Goal: Task Accomplishment & Management: Manage account settings

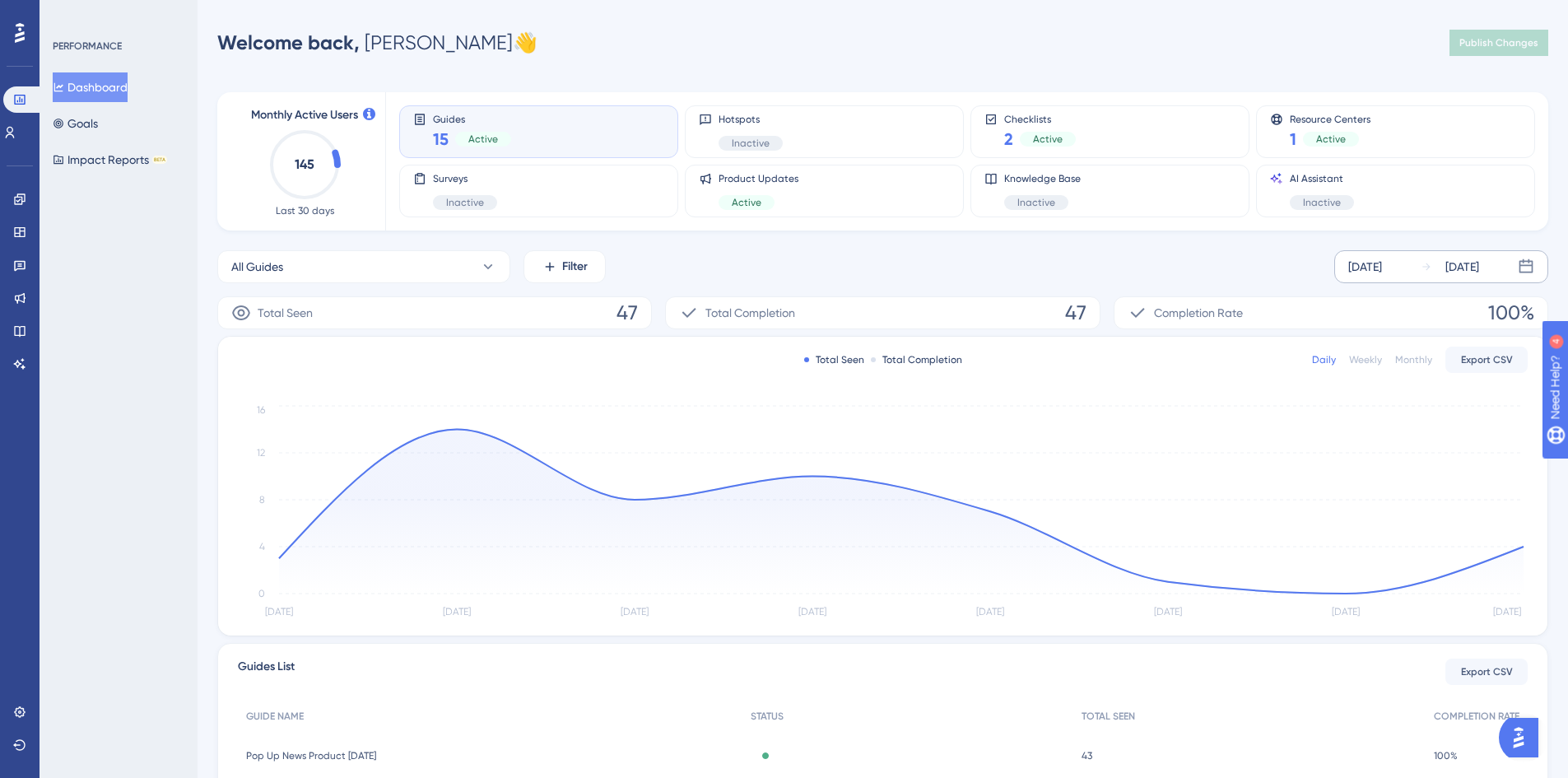
click at [1426, 263] on icon at bounding box center [1426, 266] width 12 height 12
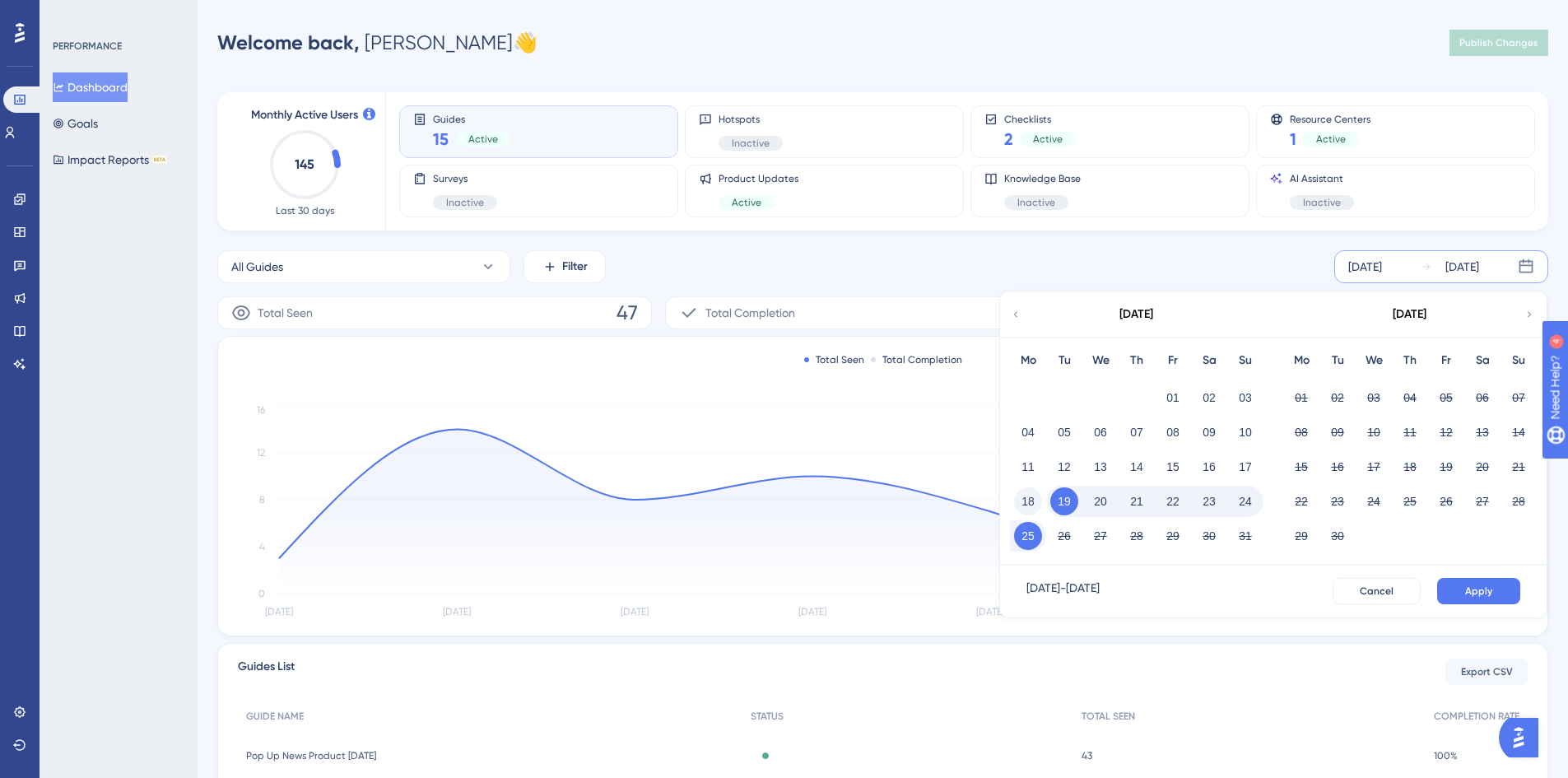
click at [1018, 506] on button "18" at bounding box center [1028, 501] width 28 height 28
click at [1247, 502] on button "24" at bounding box center [1245, 501] width 28 height 28
click at [1464, 583] on button "Apply" at bounding box center [1478, 591] width 83 height 26
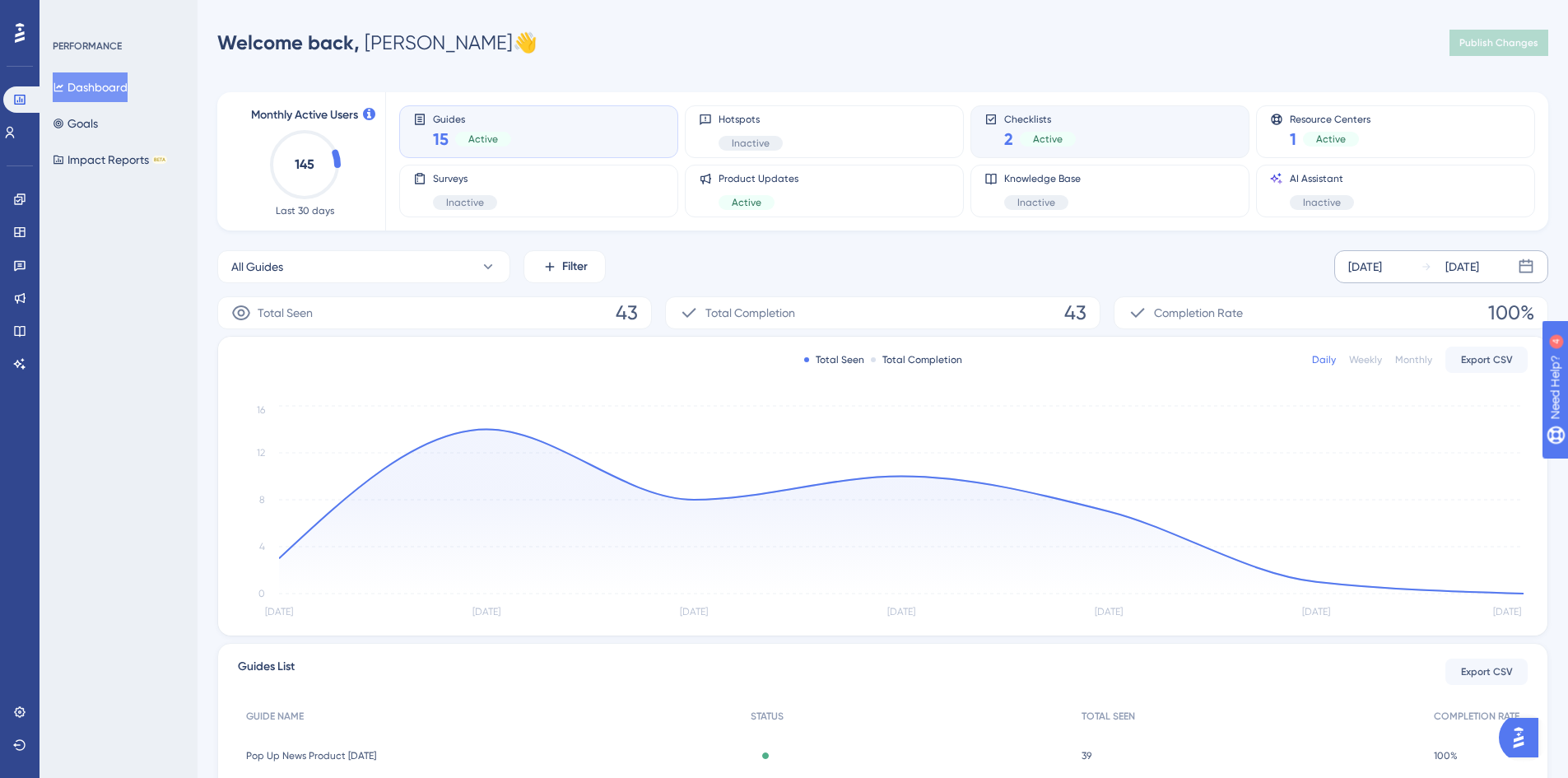
click at [1209, 133] on div "Checklists 2 Active" at bounding box center [1109, 132] width 251 height 38
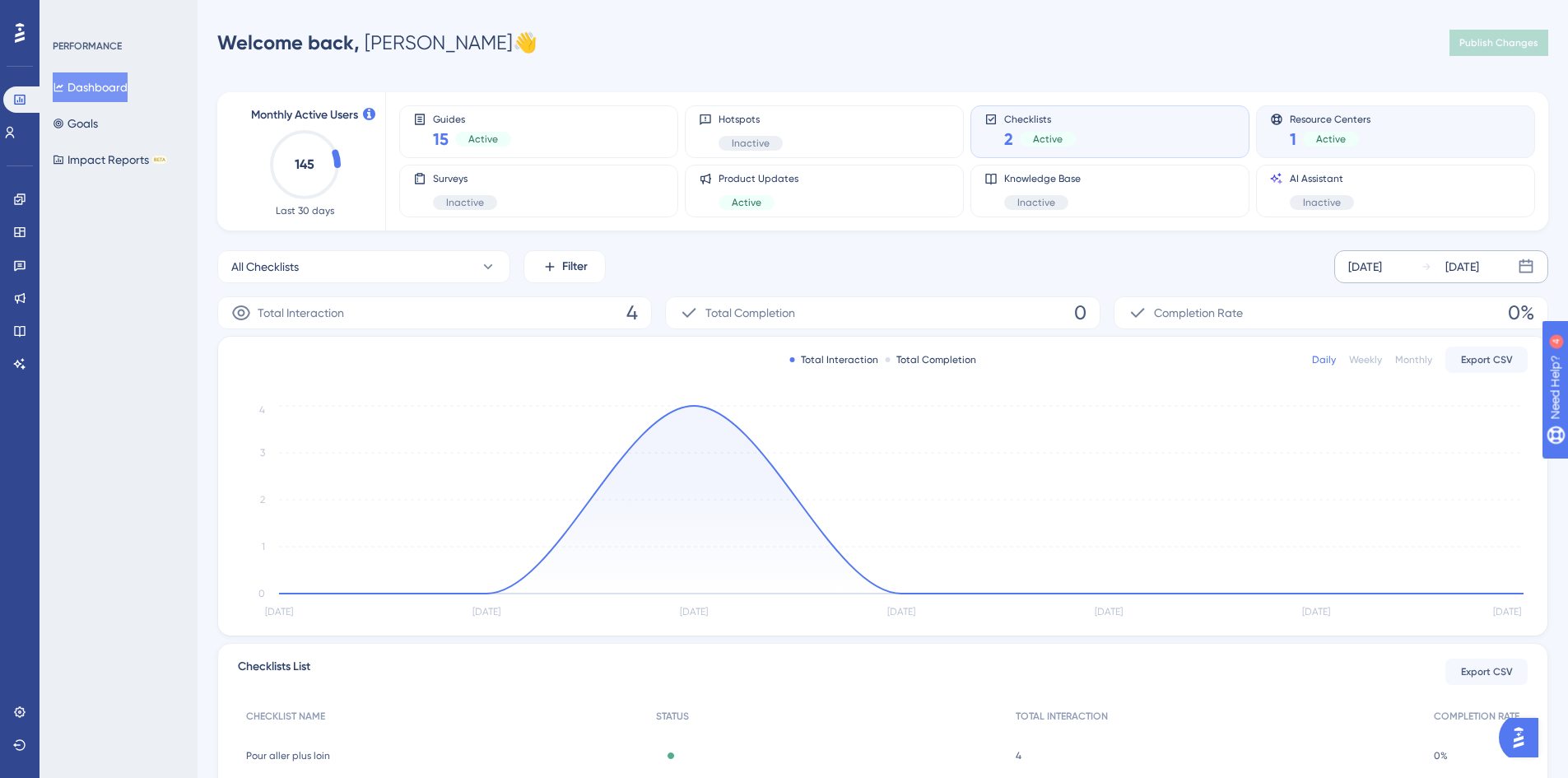
click at [1397, 123] on div "Resource Centers 1 Active" at bounding box center [1395, 132] width 251 height 38
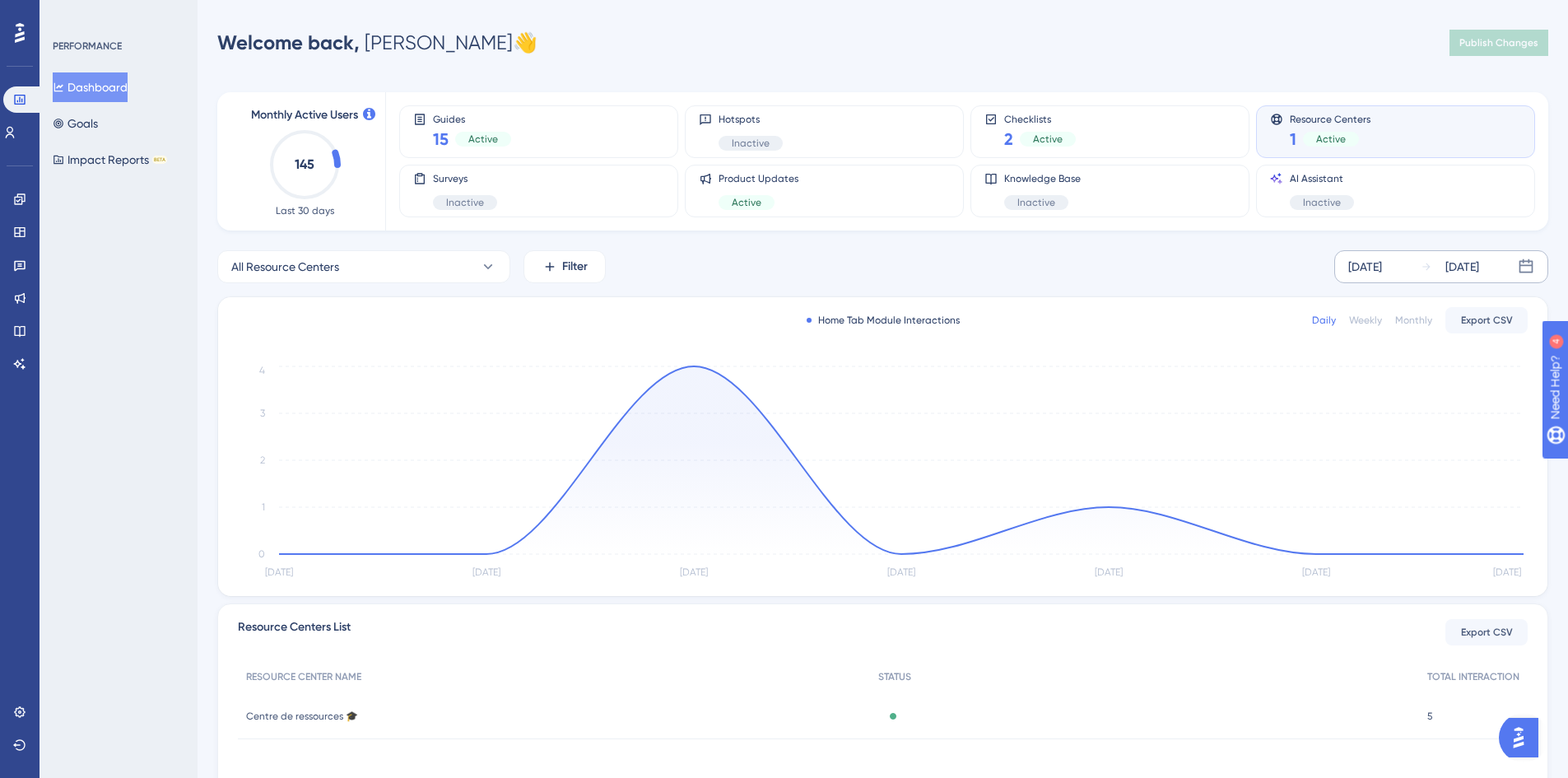
click at [1036, 48] on div "Welcome back, [PERSON_NAME] 👋 Publish Changes" at bounding box center [882, 42] width 1331 height 33
click at [1382, 272] on div "[DATE]" at bounding box center [1365, 267] width 34 height 20
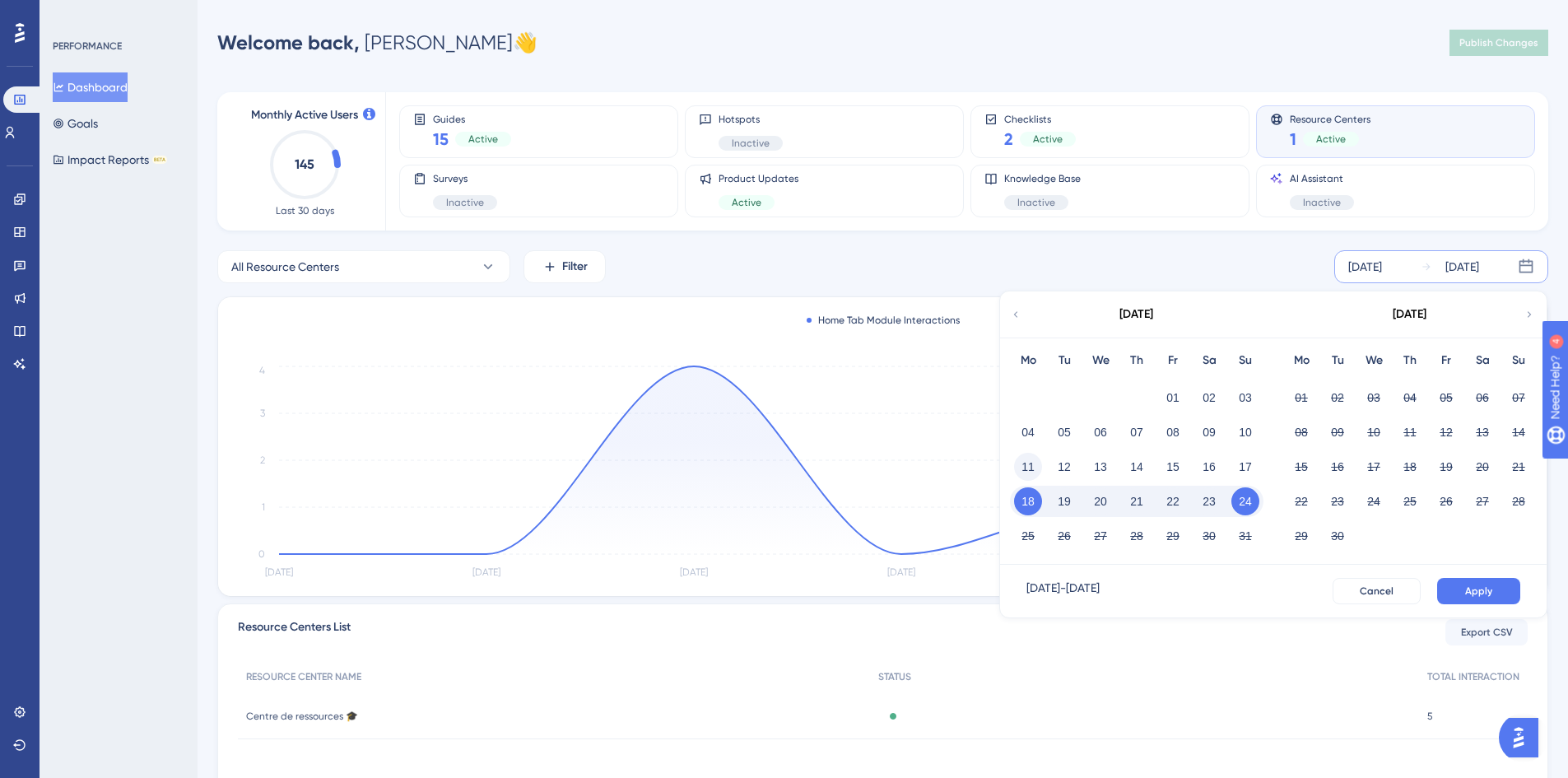
click at [1032, 471] on button "11" at bounding box center [1028, 466] width 28 height 28
click at [1257, 467] on button "17" at bounding box center [1245, 466] width 28 height 28
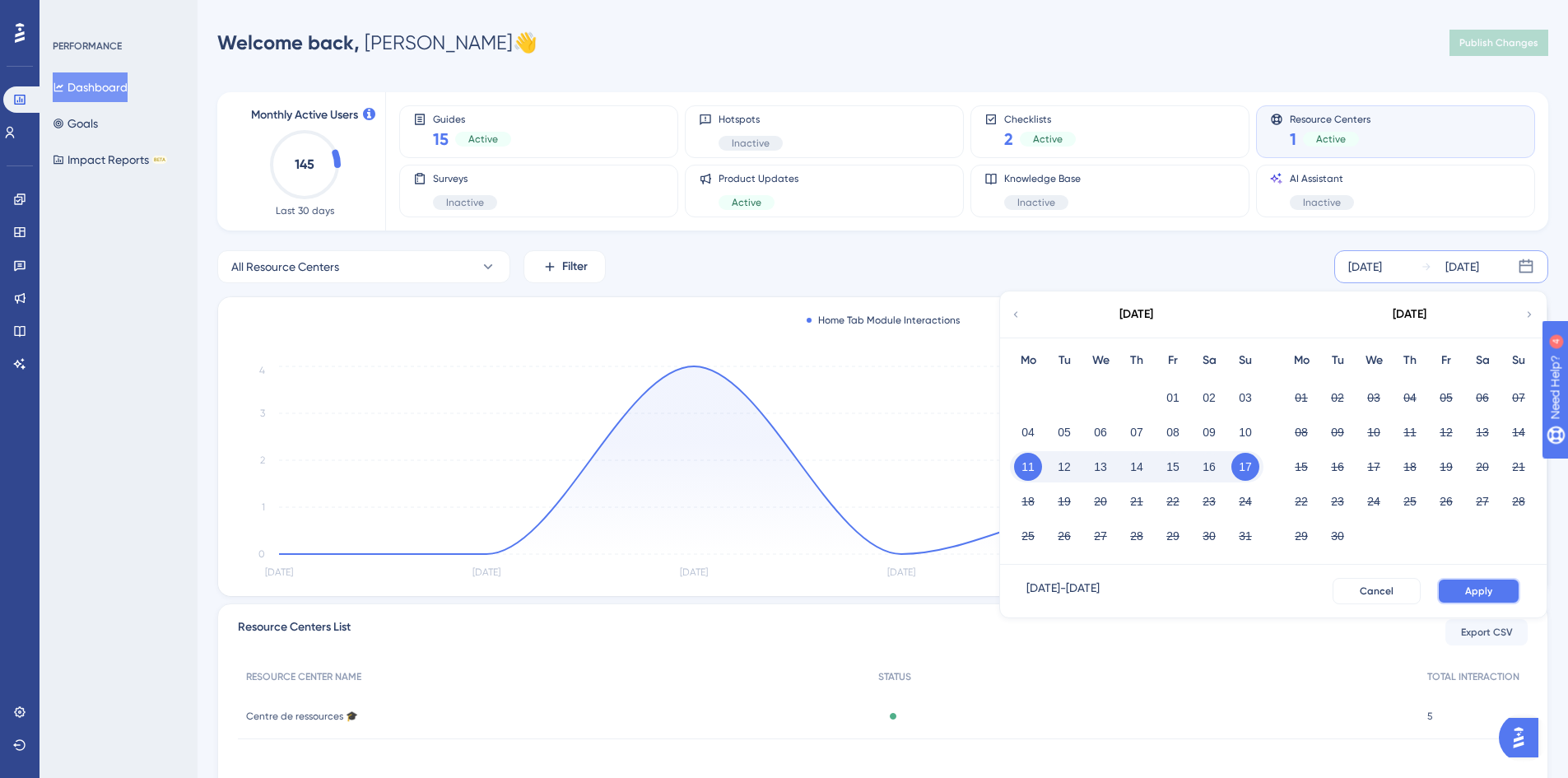
click at [1473, 588] on span "Apply" at bounding box center [1478, 591] width 27 height 13
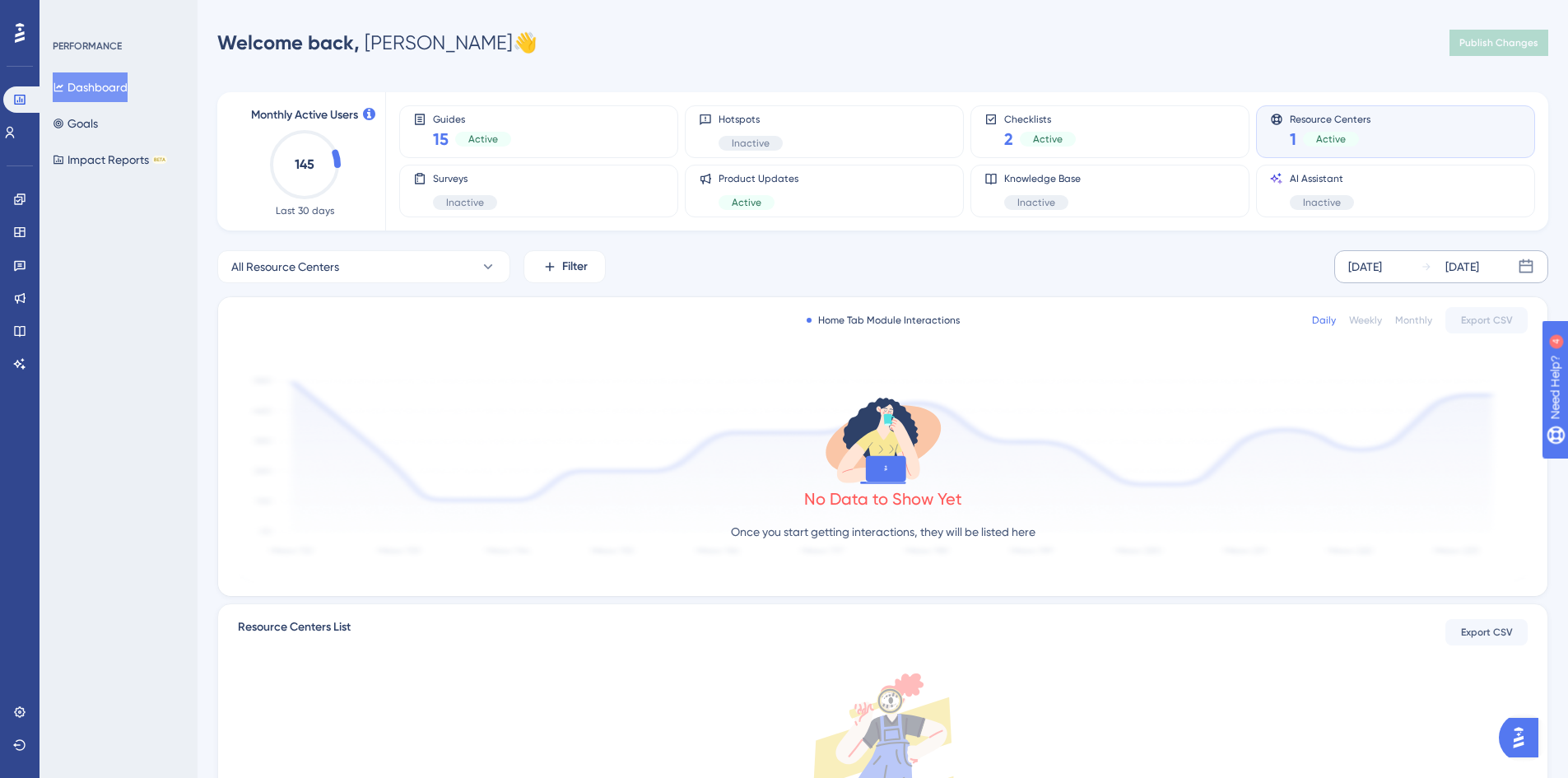
click at [1369, 269] on div "[DATE]" at bounding box center [1365, 267] width 34 height 20
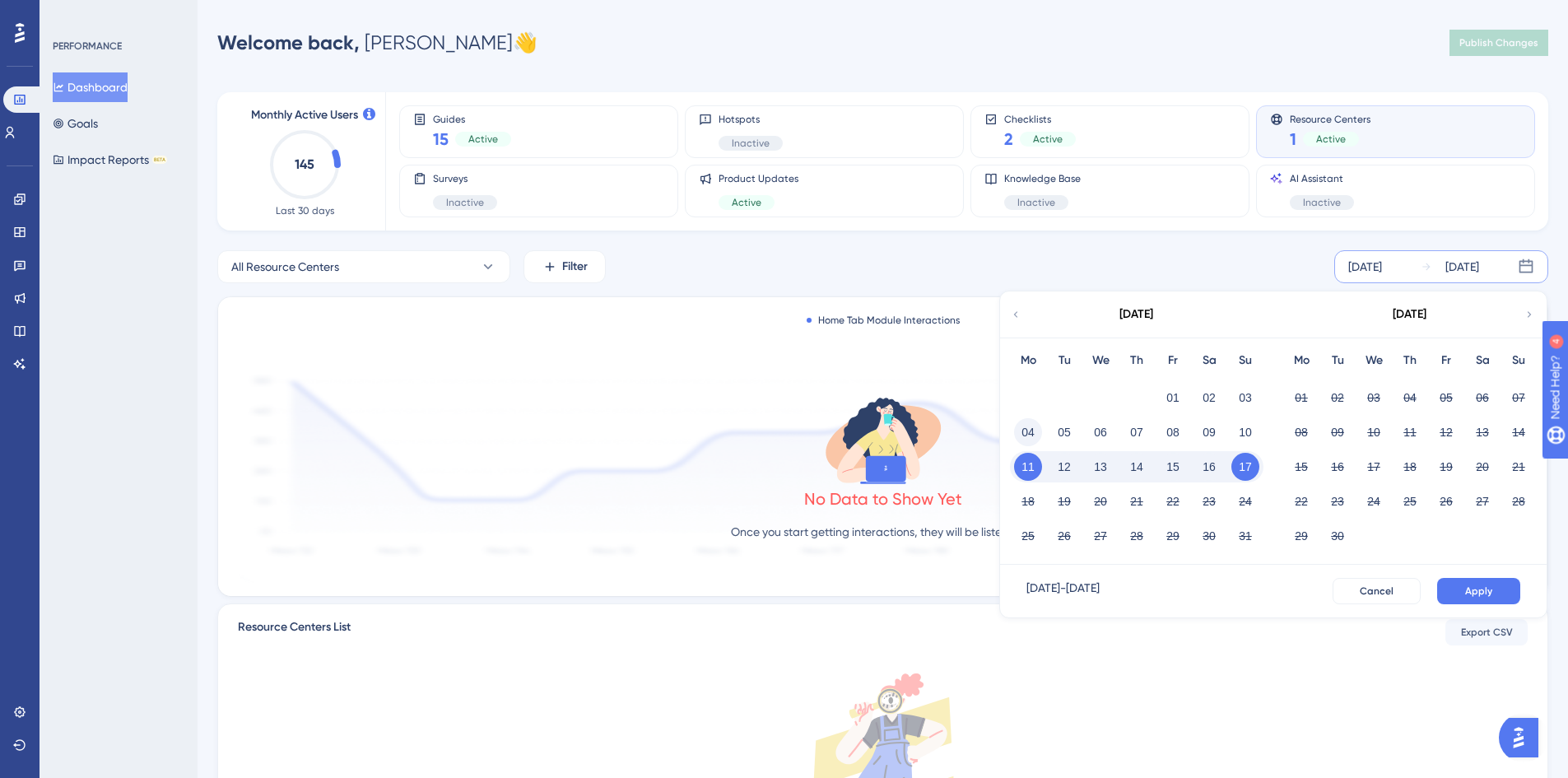
click at [1025, 428] on button "04" at bounding box center [1028, 432] width 28 height 28
click at [1250, 431] on button "10" at bounding box center [1245, 432] width 28 height 28
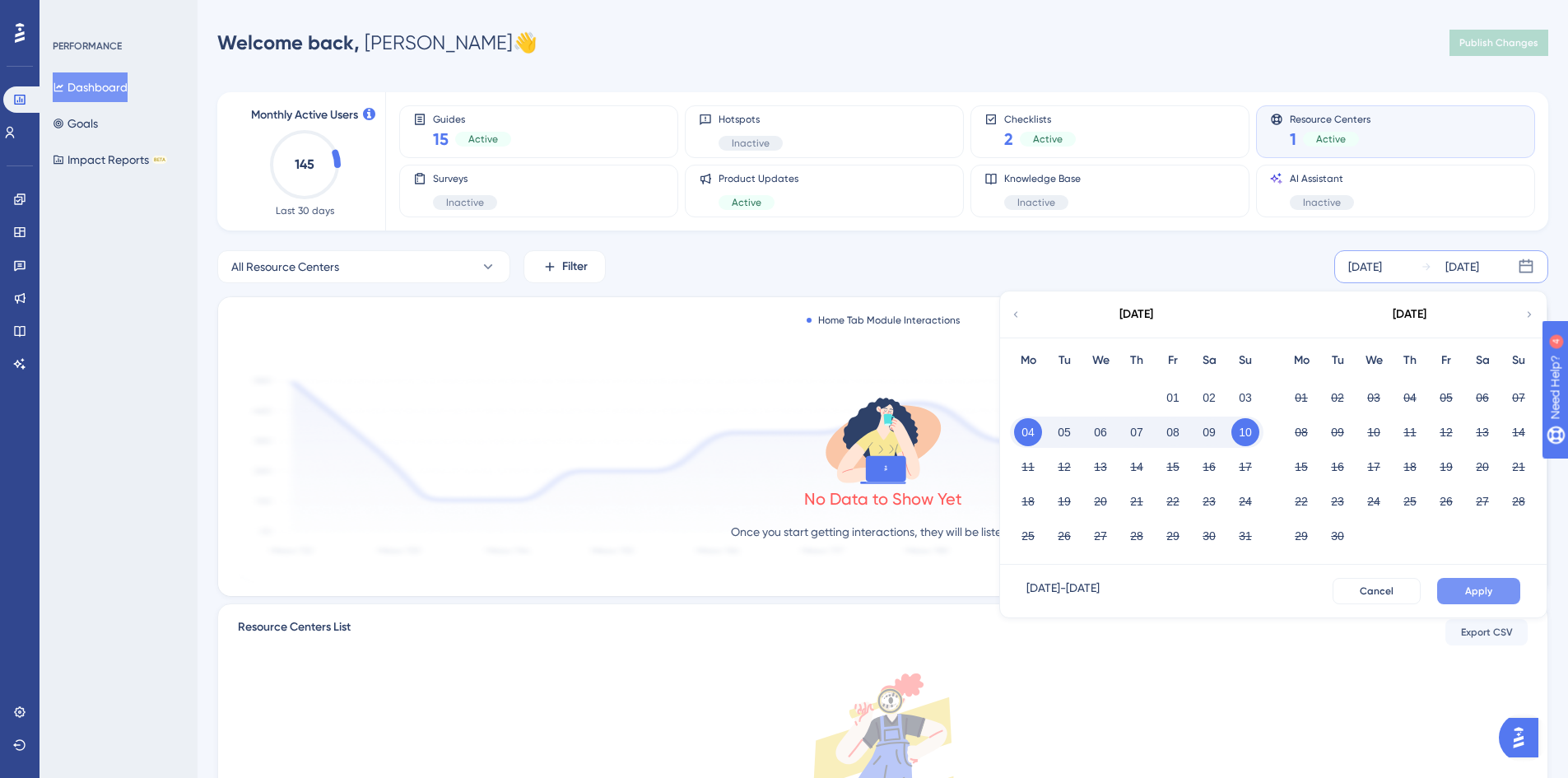
click at [1472, 584] on span "Apply" at bounding box center [1478, 591] width 27 height 13
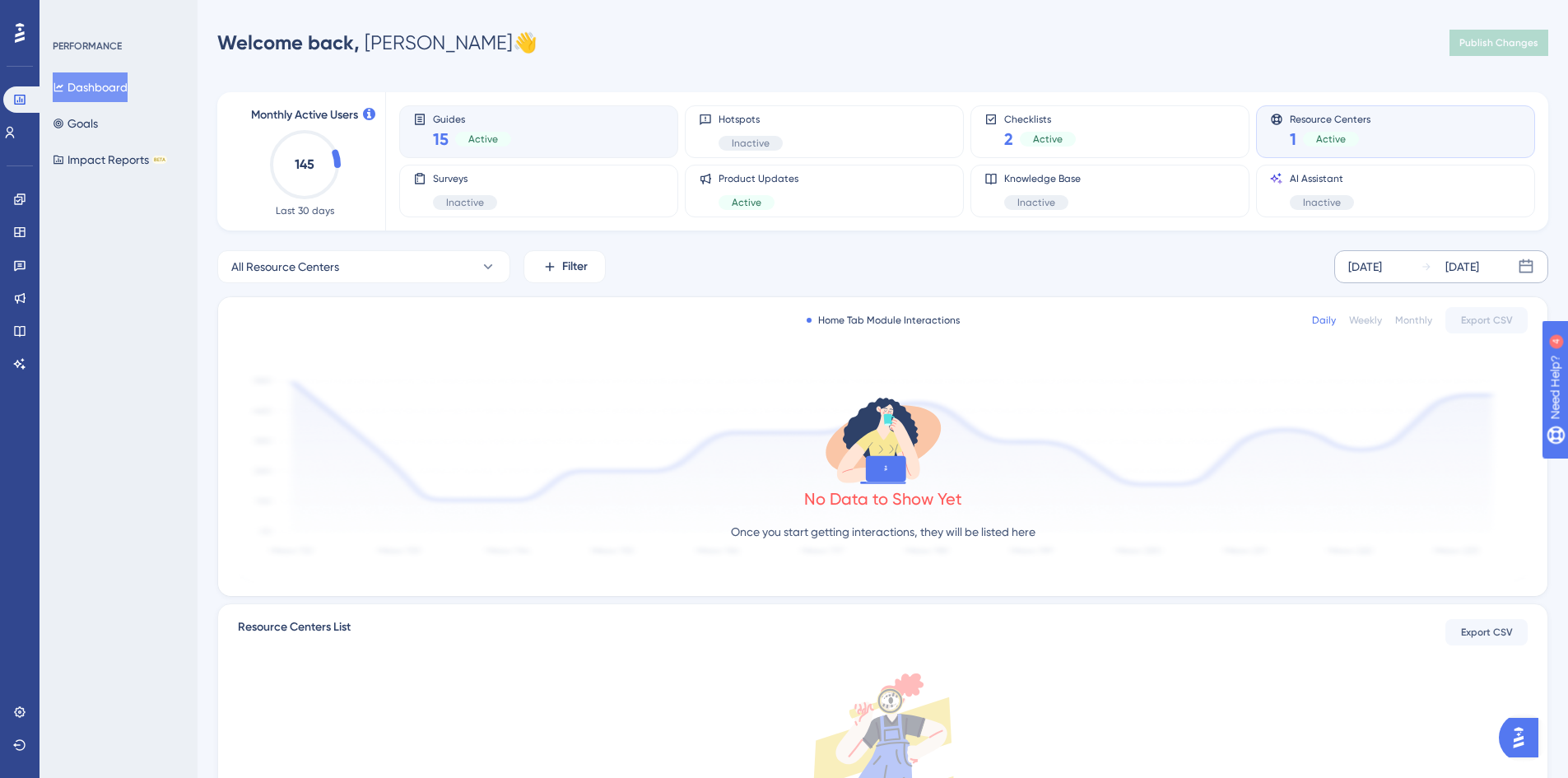
click at [573, 156] on div "Guides 15 Active" at bounding box center [538, 132] width 279 height 53
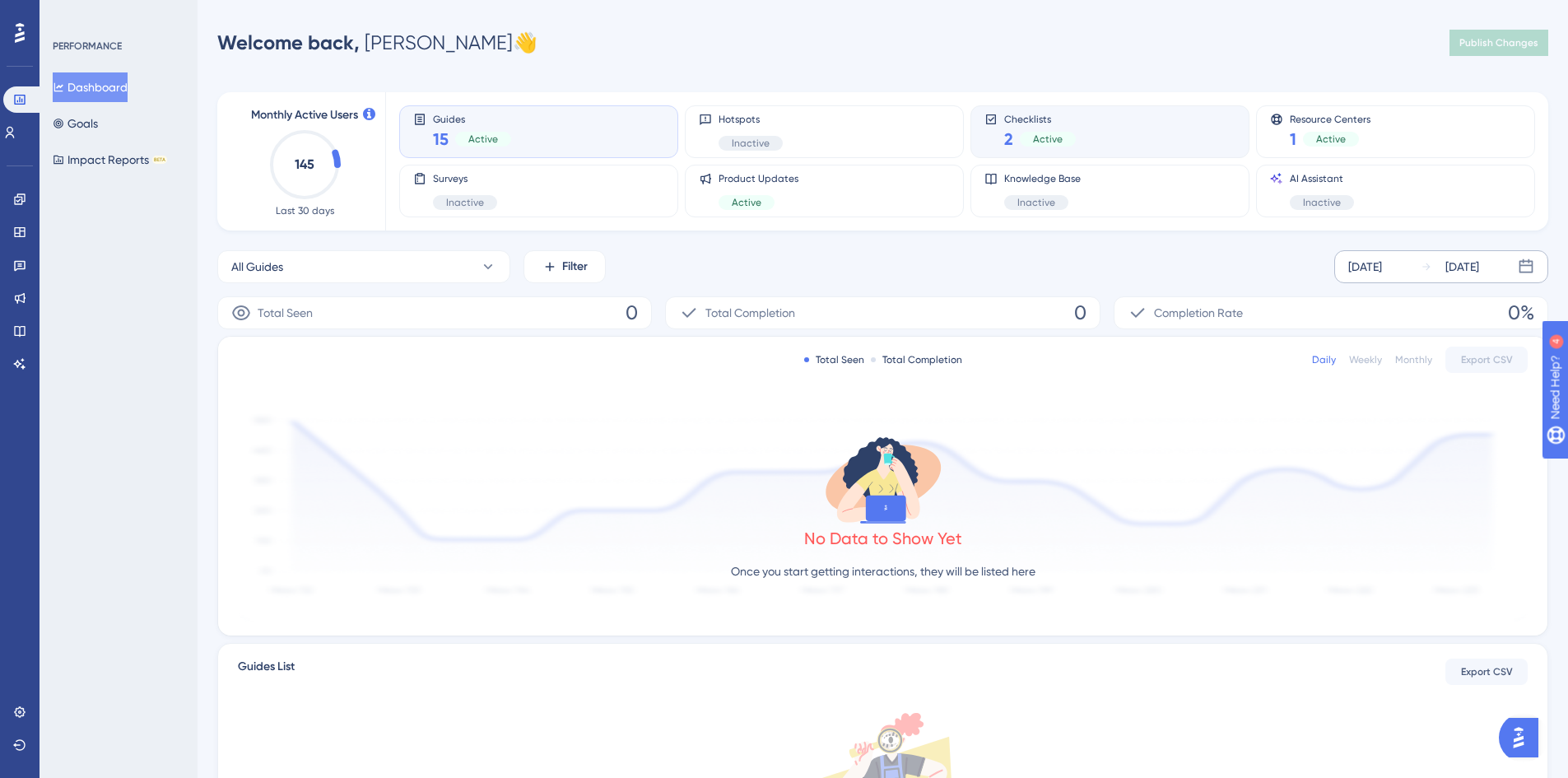
click at [1107, 123] on div "Checklists 2 Active" at bounding box center [1109, 132] width 251 height 38
click at [1442, 111] on div "Resource Centers 1 Active" at bounding box center [1395, 132] width 279 height 53
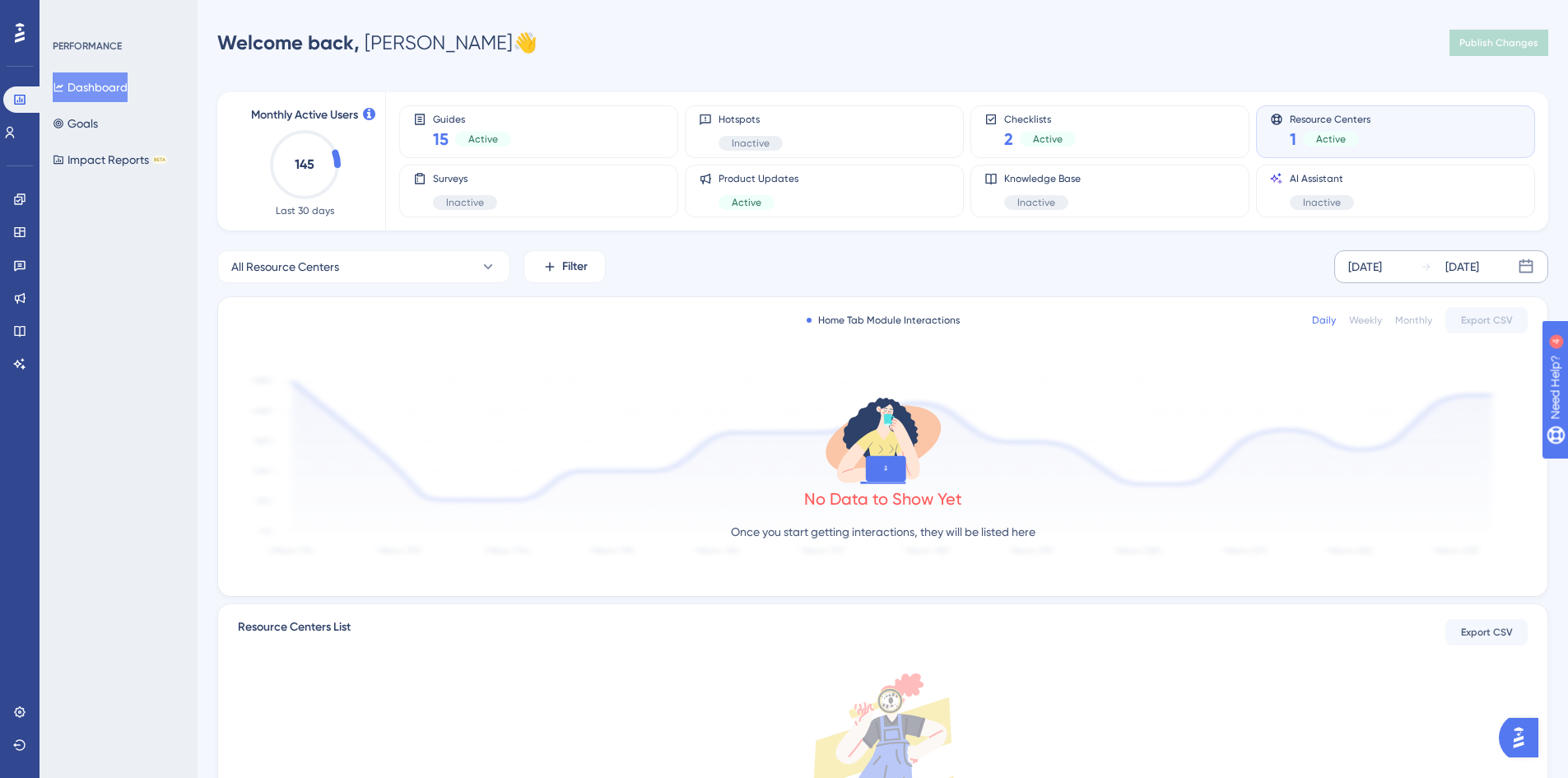
click at [693, 51] on div "Welcome back, [PERSON_NAME] 👋 Publish Changes" at bounding box center [882, 42] width 1331 height 33
click at [1377, 296] on div "All Resource Centers Filter [DATE] [DATE] Home Tab Module Interactions Daily We…" at bounding box center [882, 733] width 1331 height 966
click at [1377, 280] on div "[DATE] [DATE]" at bounding box center [1441, 266] width 214 height 33
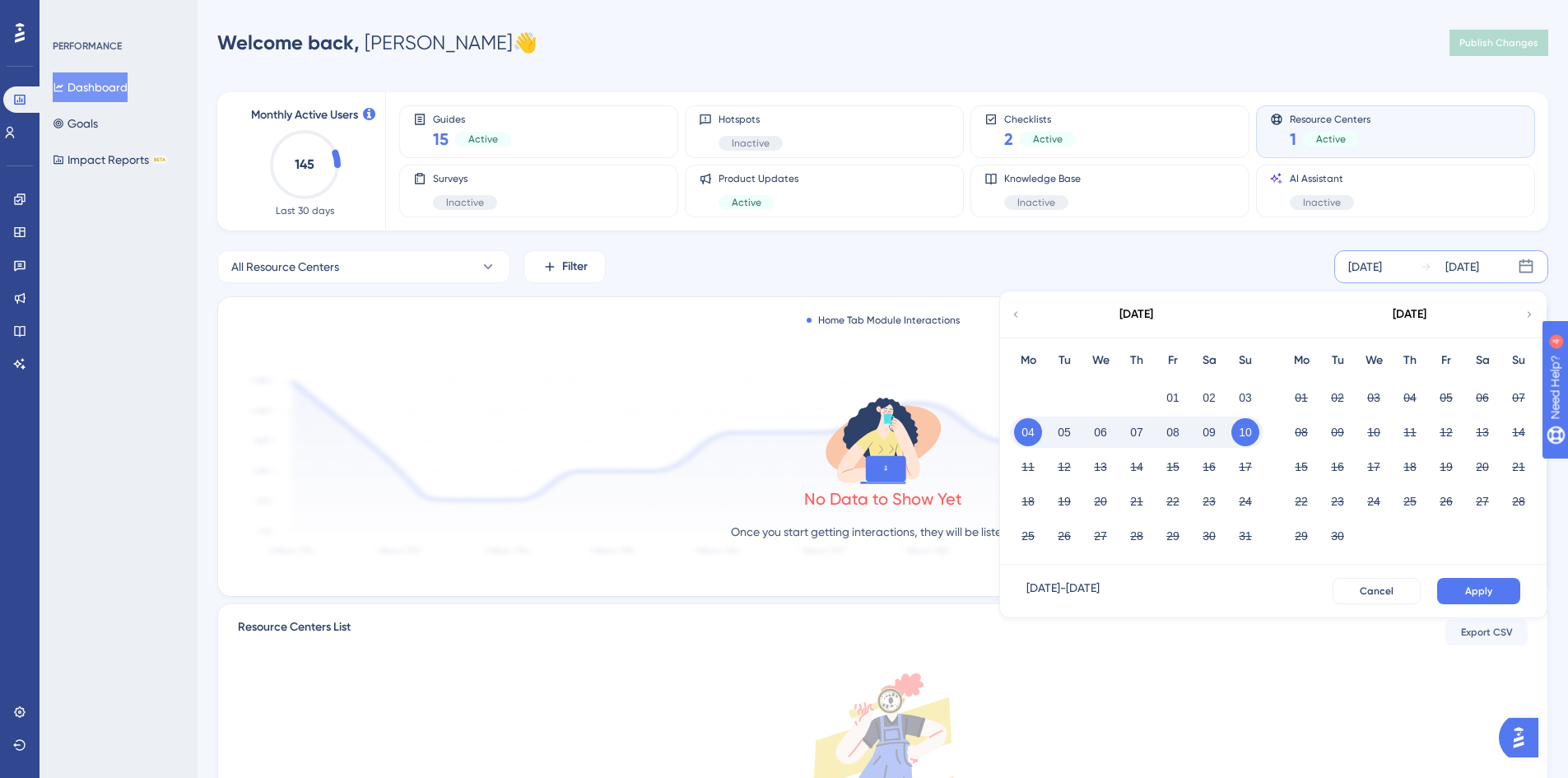
click at [1247, 434] on button "10" at bounding box center [1245, 432] width 28 height 28
click at [1037, 504] on button "18" at bounding box center [1028, 501] width 28 height 28
click at [1252, 426] on button "10" at bounding box center [1245, 432] width 28 height 28
click at [1246, 499] on button "24" at bounding box center [1245, 501] width 28 height 28
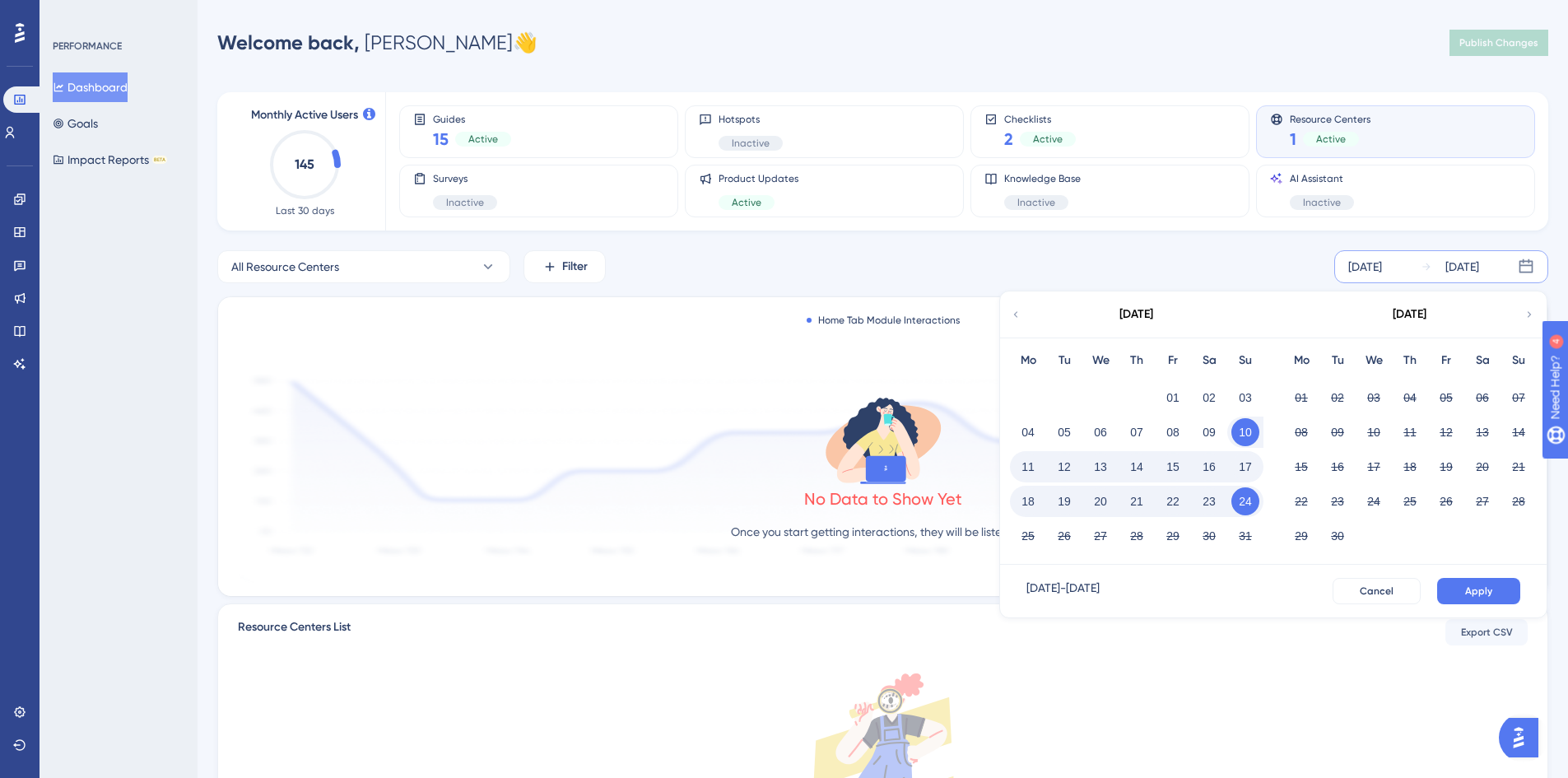
click at [1023, 497] on button "18" at bounding box center [1028, 501] width 28 height 28
click at [1488, 592] on span "Apply" at bounding box center [1478, 591] width 27 height 13
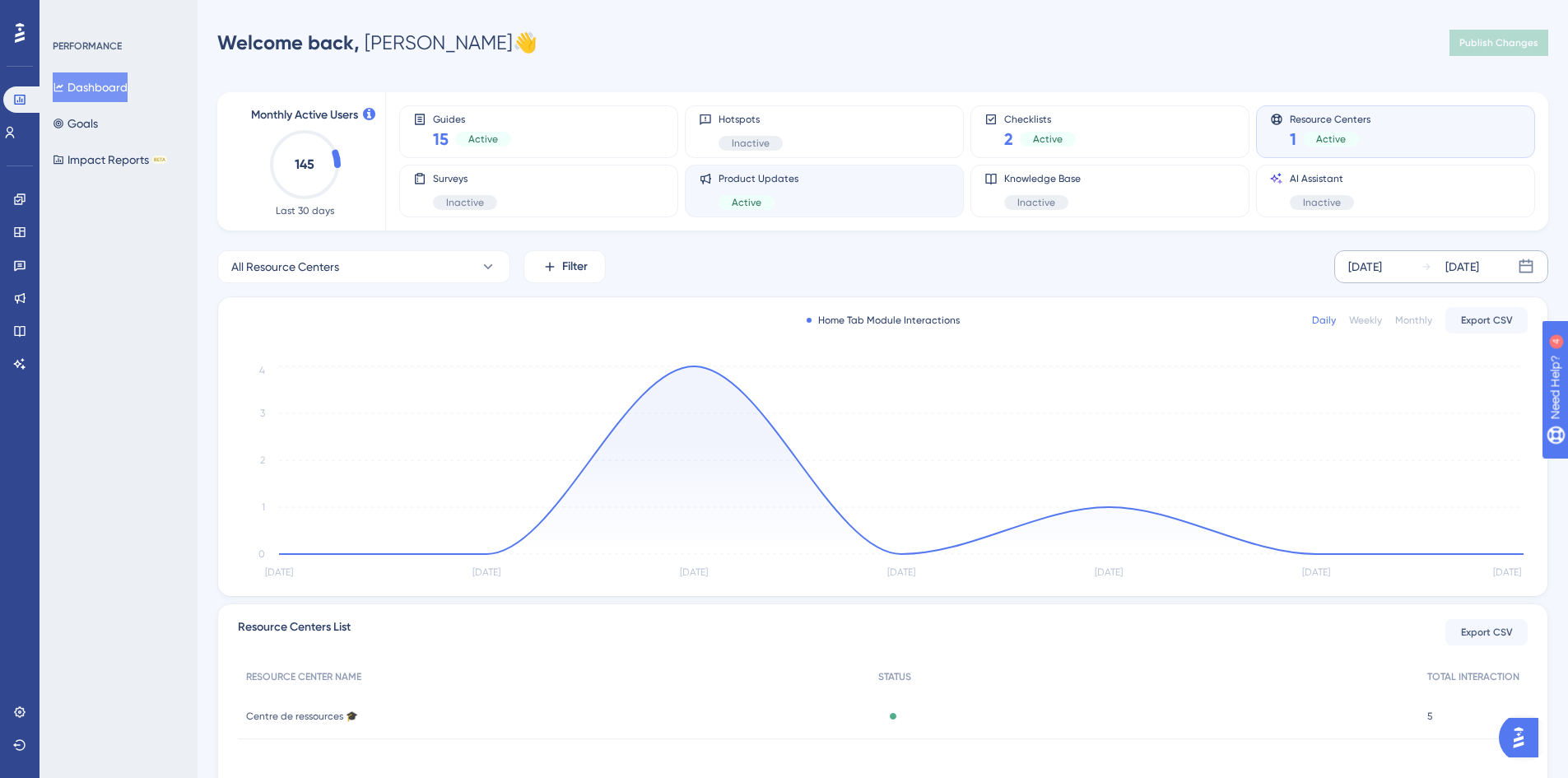
click at [832, 193] on div "Product Updates Active" at bounding box center [824, 191] width 251 height 38
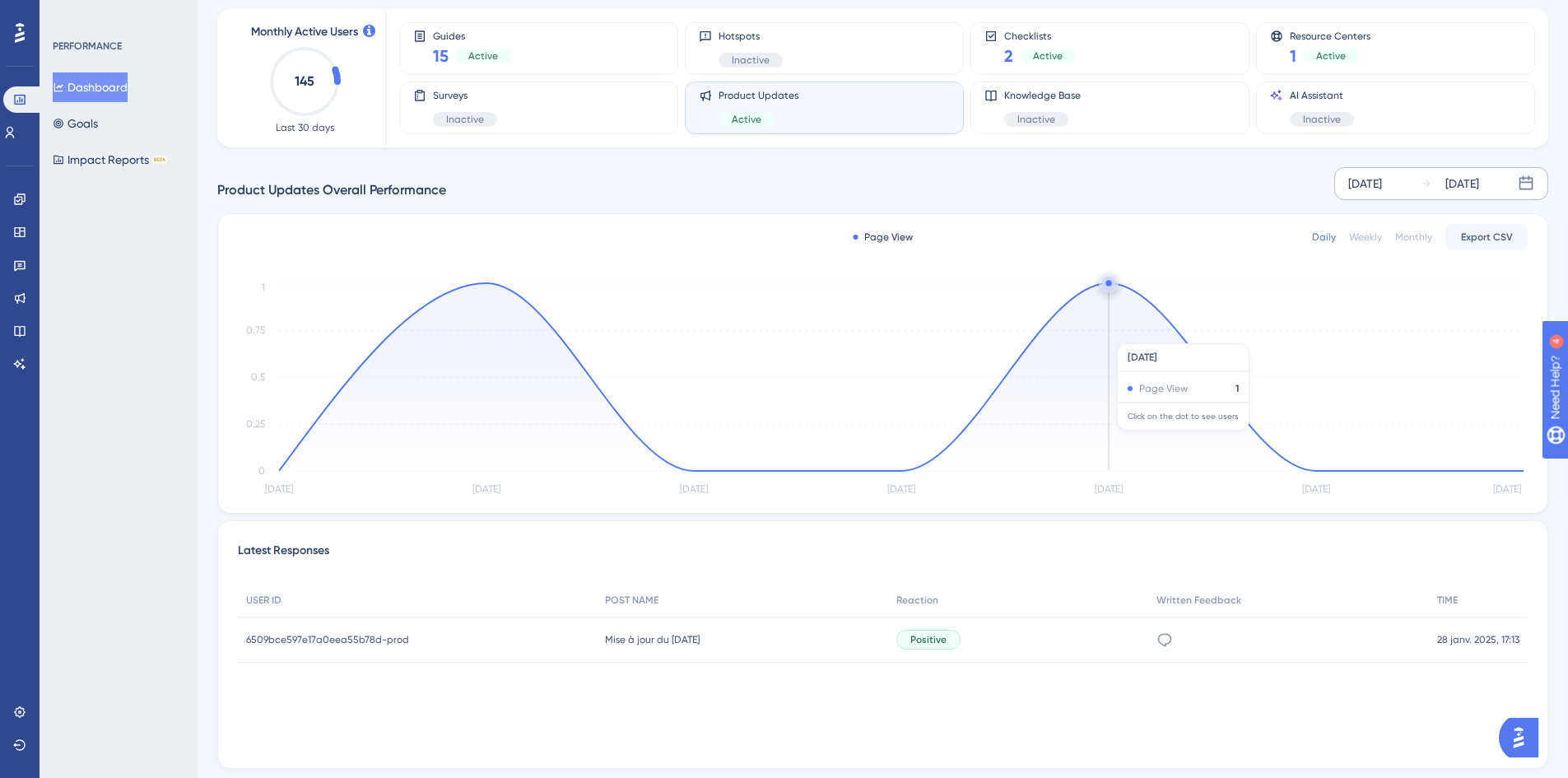
scroll to position [126, 0]
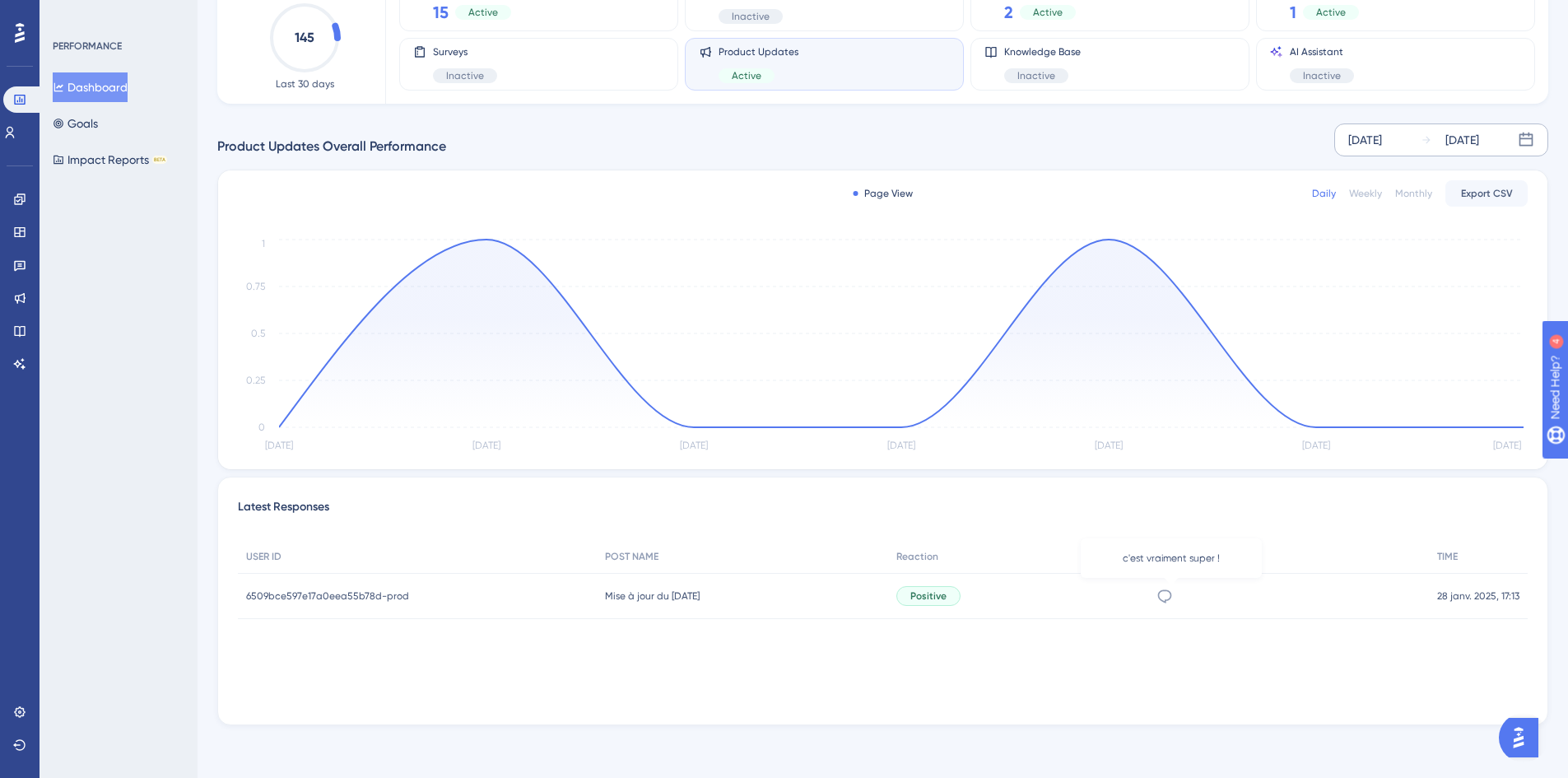
click at [1170, 592] on icon at bounding box center [1164, 596] width 16 height 16
click at [938, 602] on div "Positive" at bounding box center [928, 596] width 65 height 20
click at [1044, 596] on div "Positive" at bounding box center [1018, 595] width 260 height 46
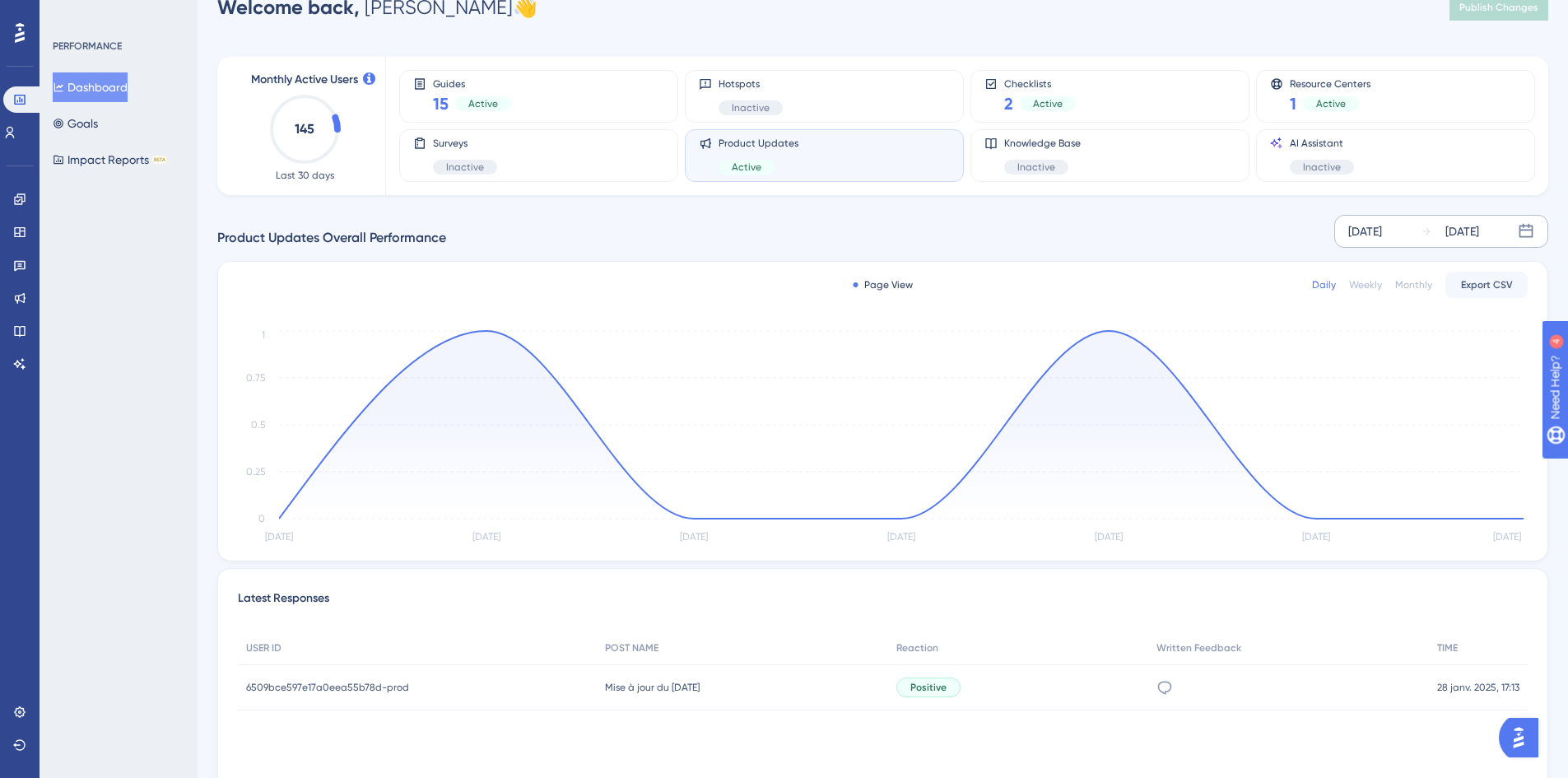
scroll to position [0, 0]
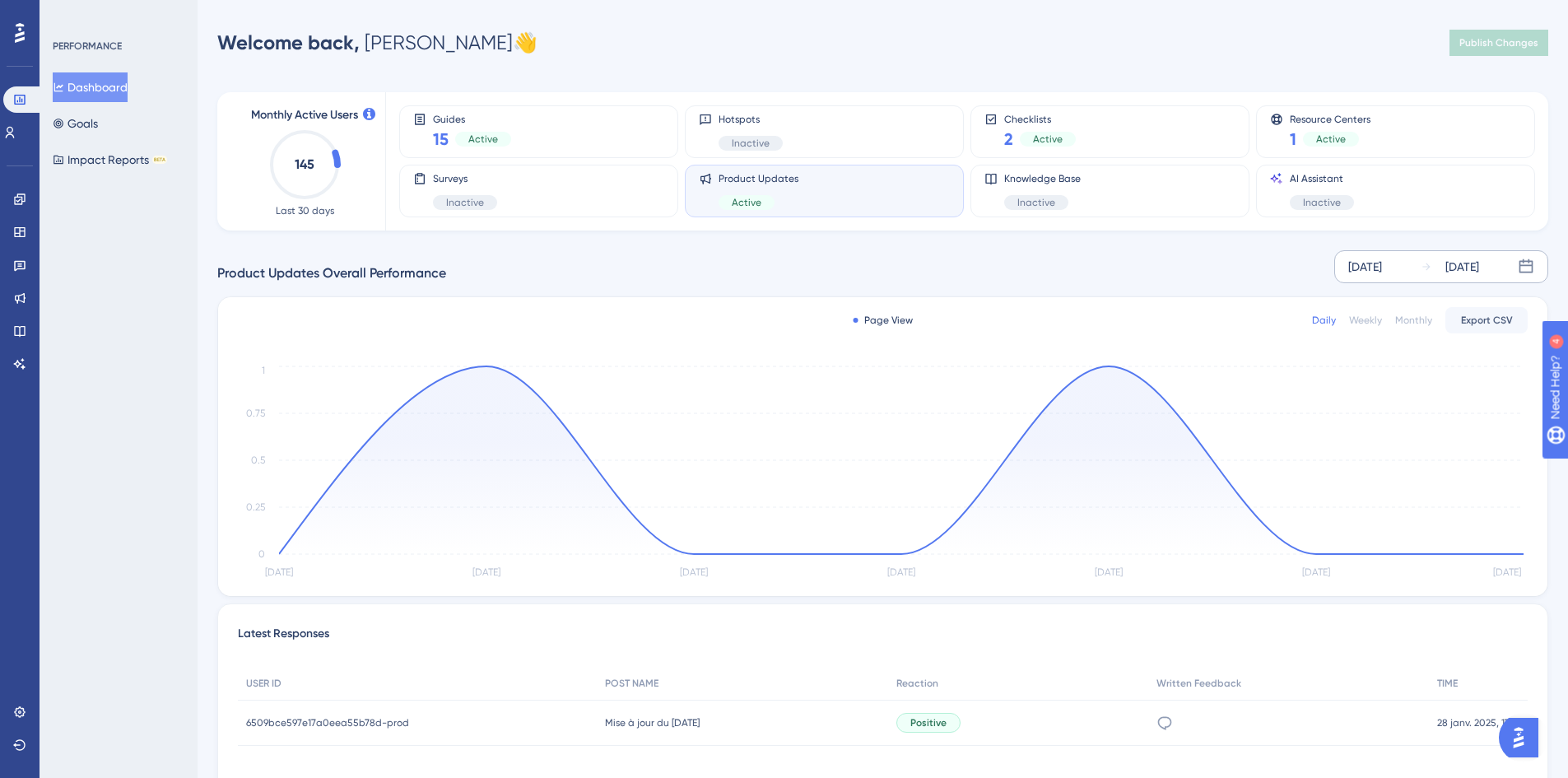
click at [1367, 322] on div "Weekly" at bounding box center [1365, 320] width 33 height 13
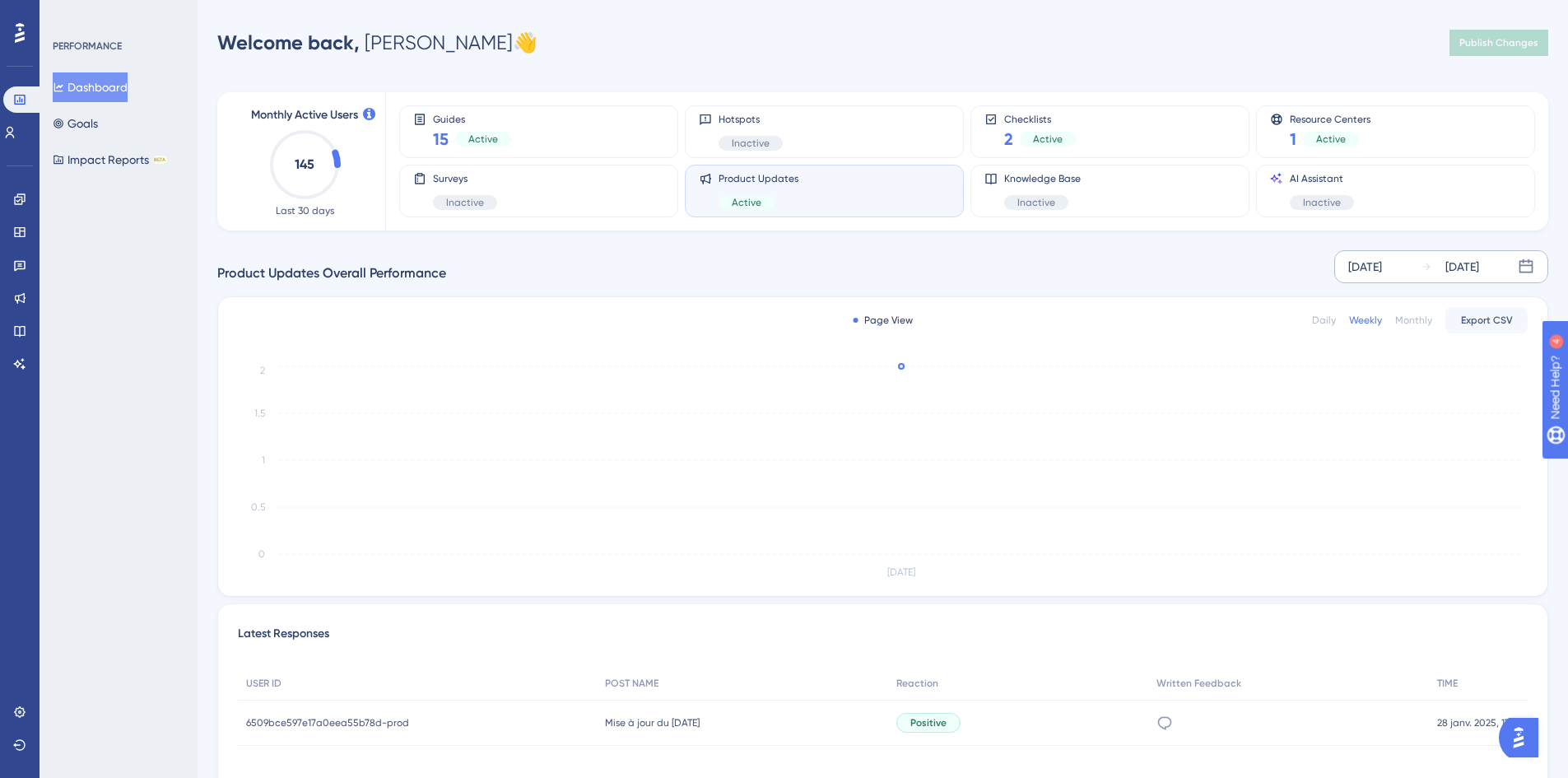
click at [1410, 322] on div "Monthly" at bounding box center [1413, 320] width 37 height 13
click at [1353, 262] on div "[DATE]" at bounding box center [1365, 267] width 34 height 20
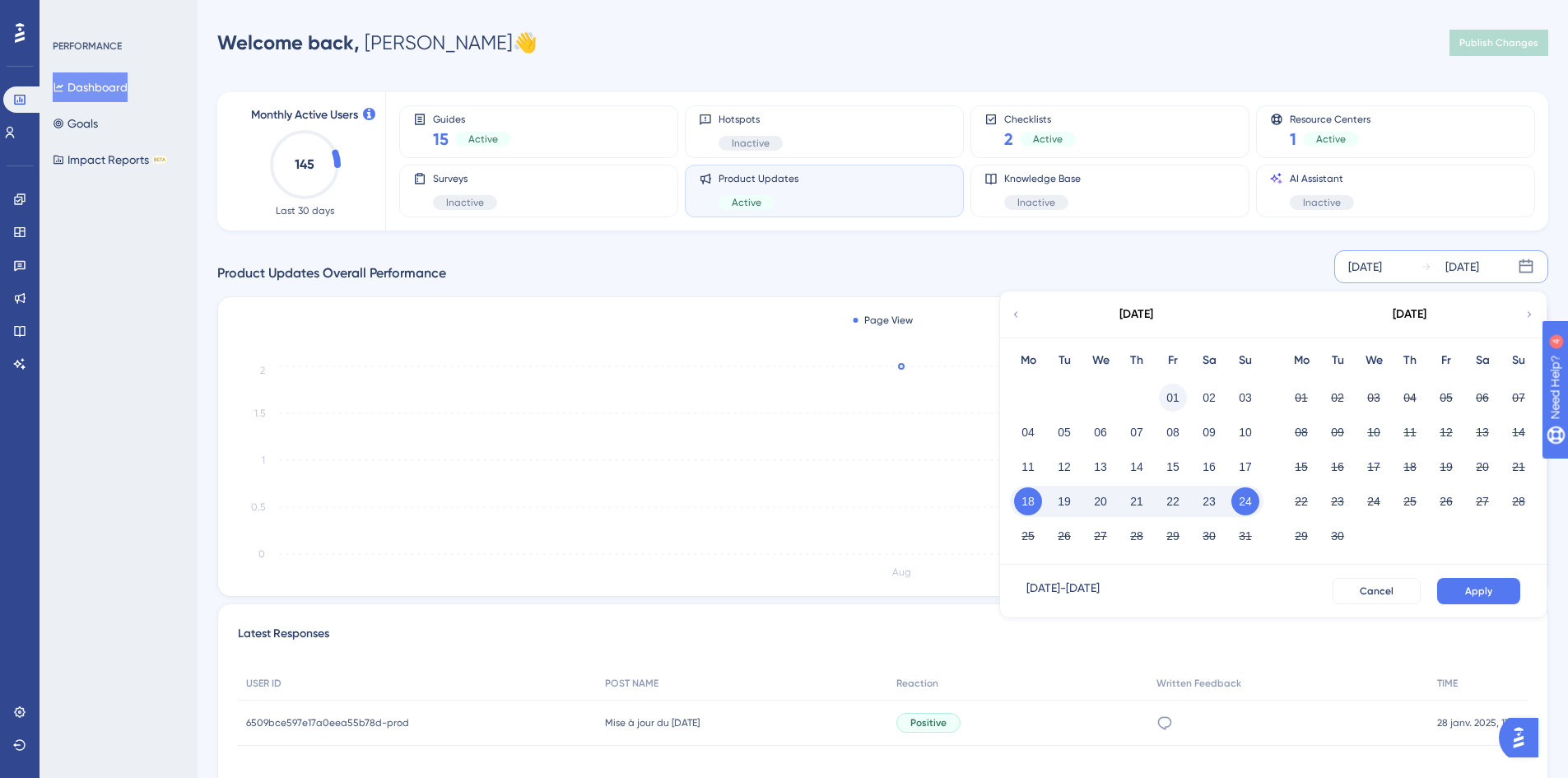
click at [1171, 394] on button "01" at bounding box center [1172, 397] width 28 height 28
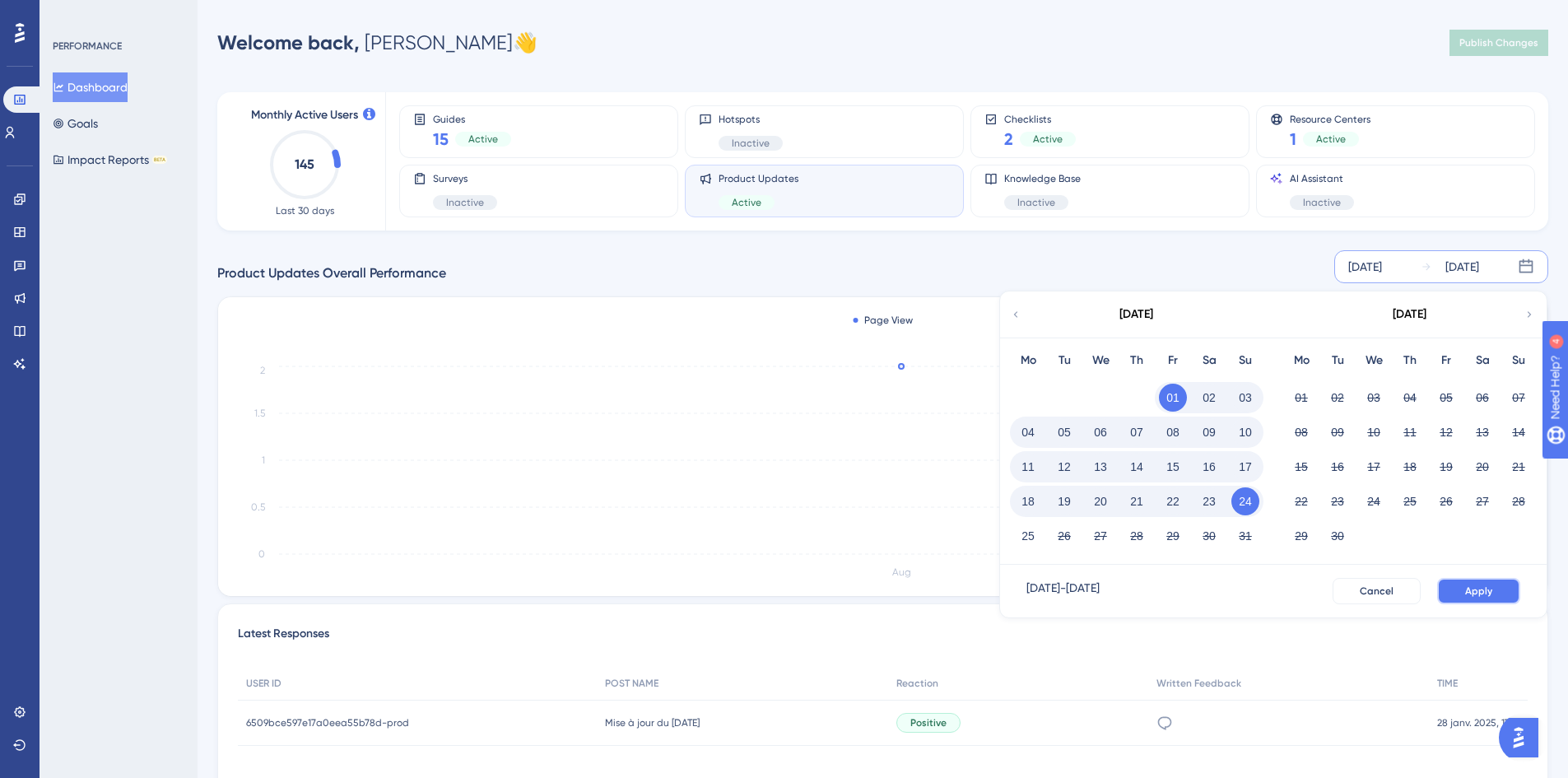
click at [1499, 592] on button "Apply" at bounding box center [1478, 591] width 83 height 26
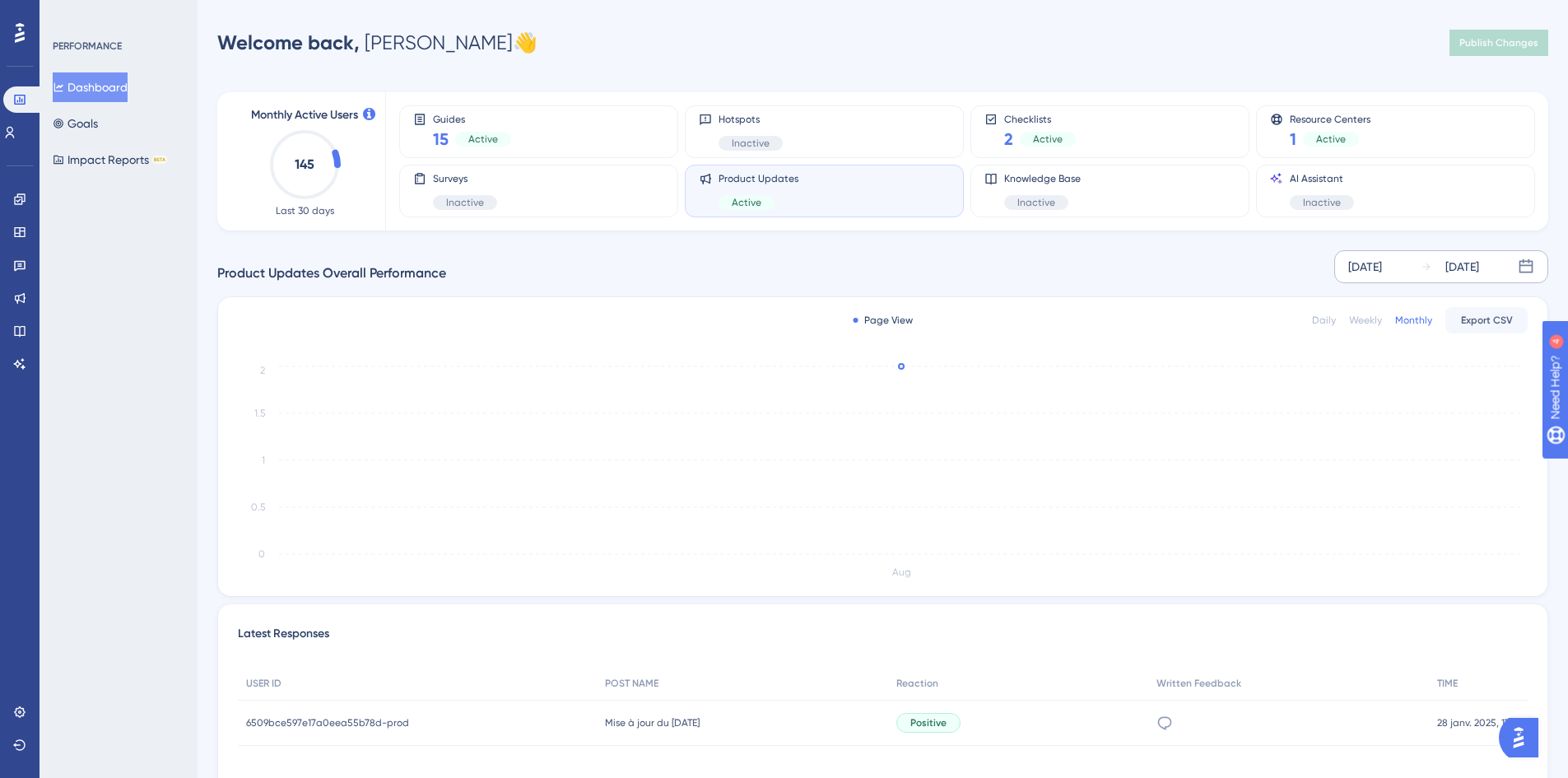
click at [1377, 271] on div "[DATE]" at bounding box center [1365, 267] width 34 height 20
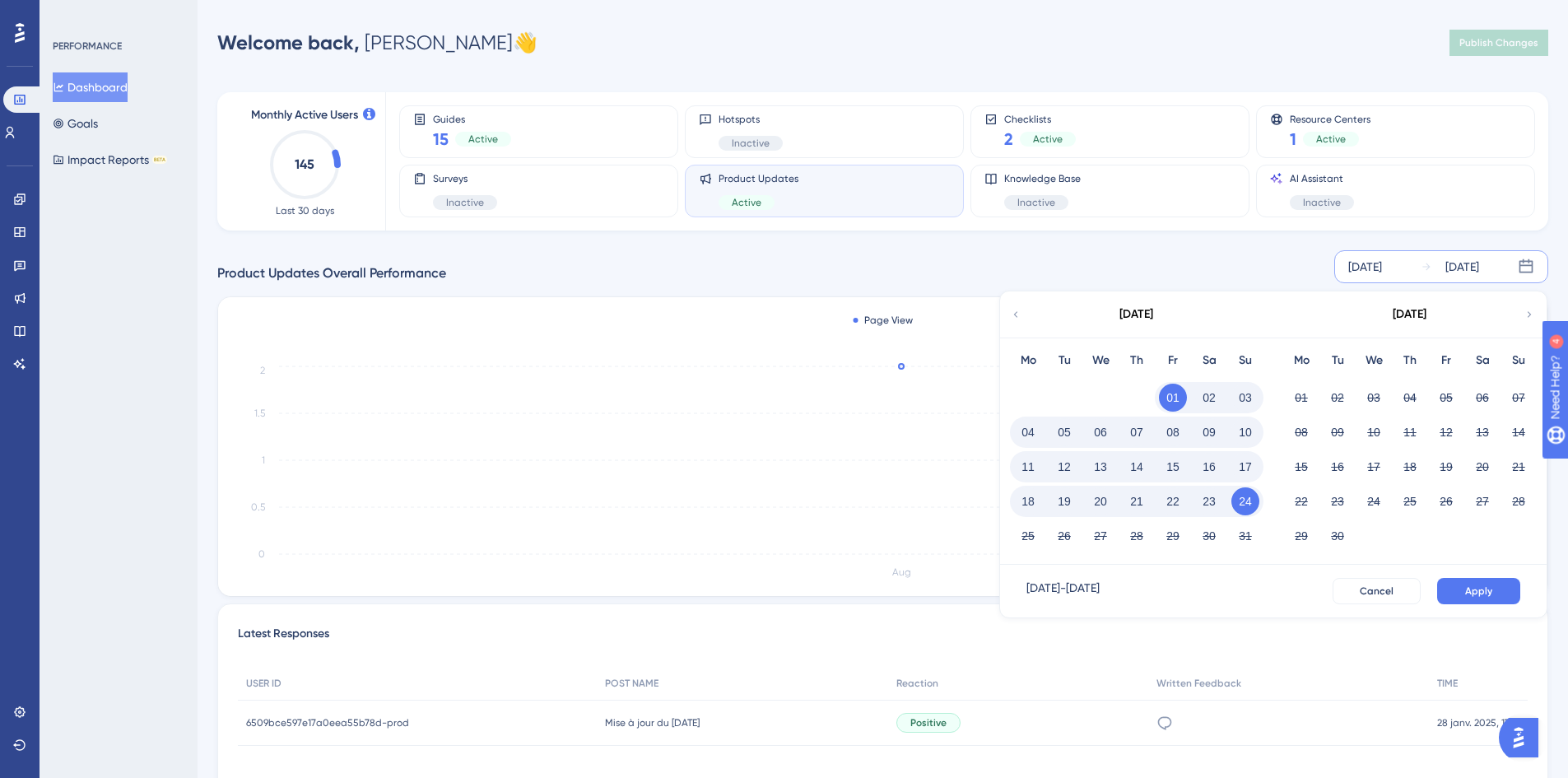
click at [1027, 510] on button "18" at bounding box center [1028, 501] width 28 height 28
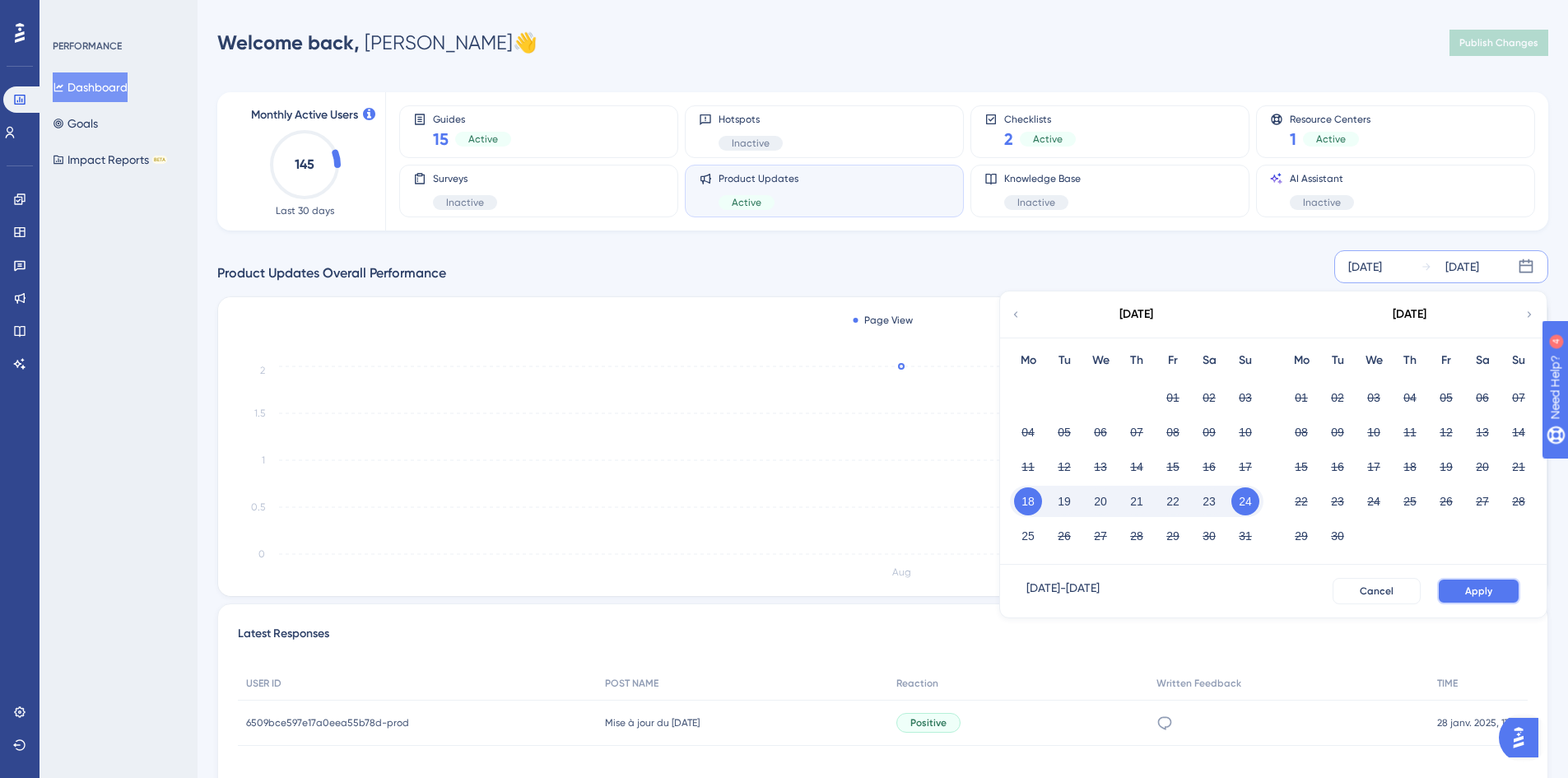
click at [1476, 580] on button "Apply" at bounding box center [1478, 591] width 83 height 26
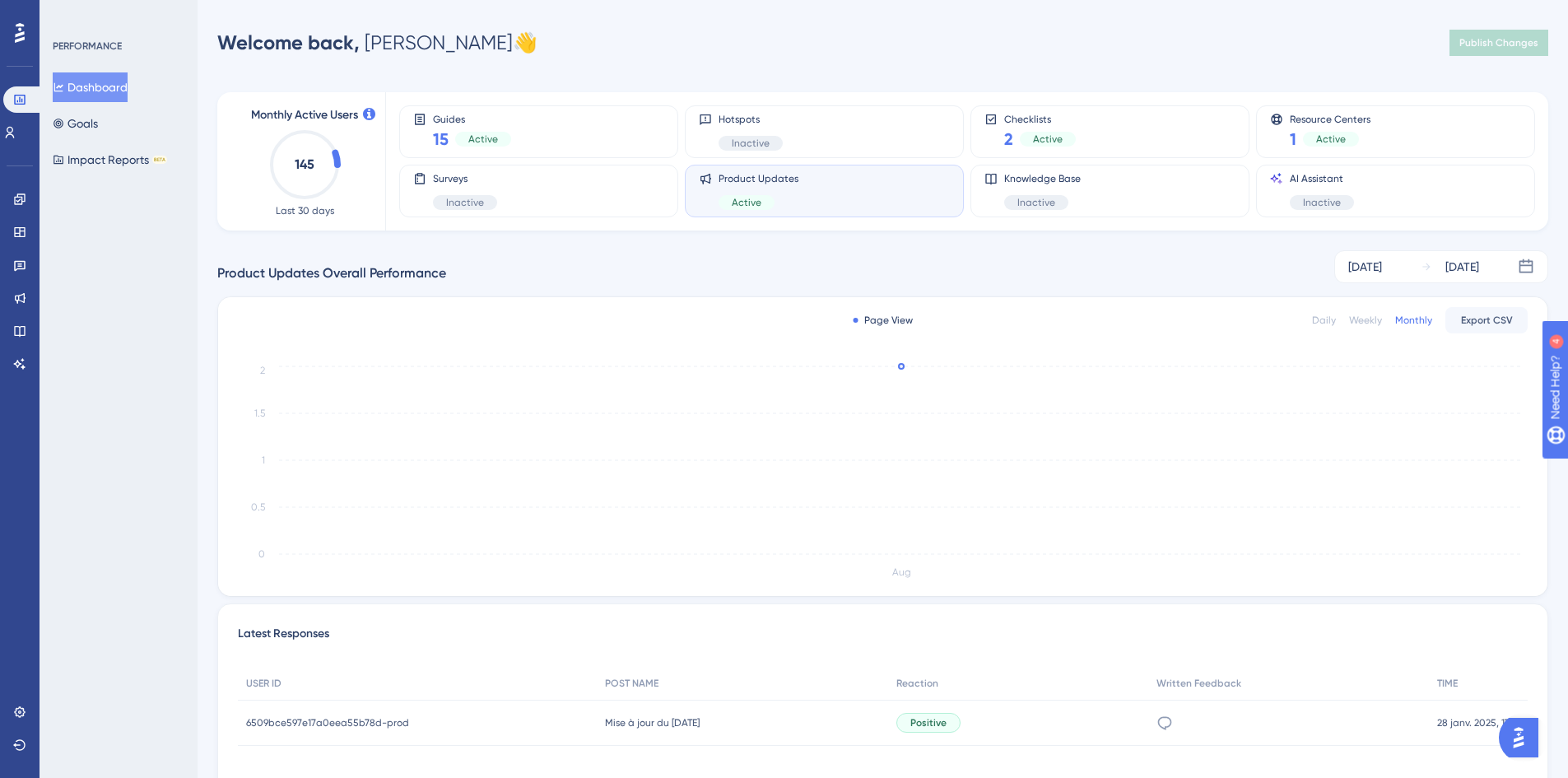
click at [1330, 321] on div "Daily" at bounding box center [1323, 320] width 24 height 13
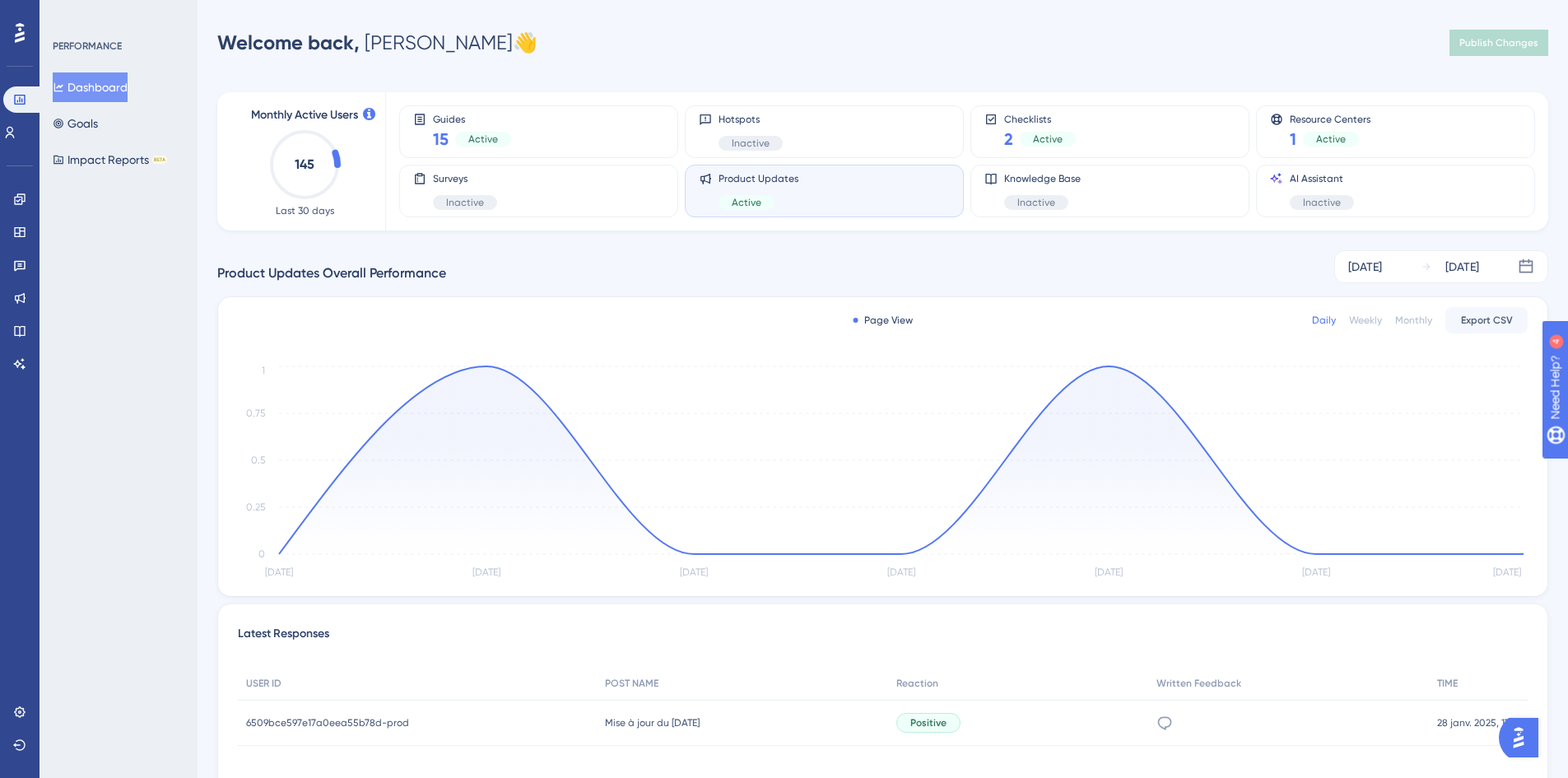
click at [1367, 314] on div "Weekly" at bounding box center [1365, 320] width 33 height 13
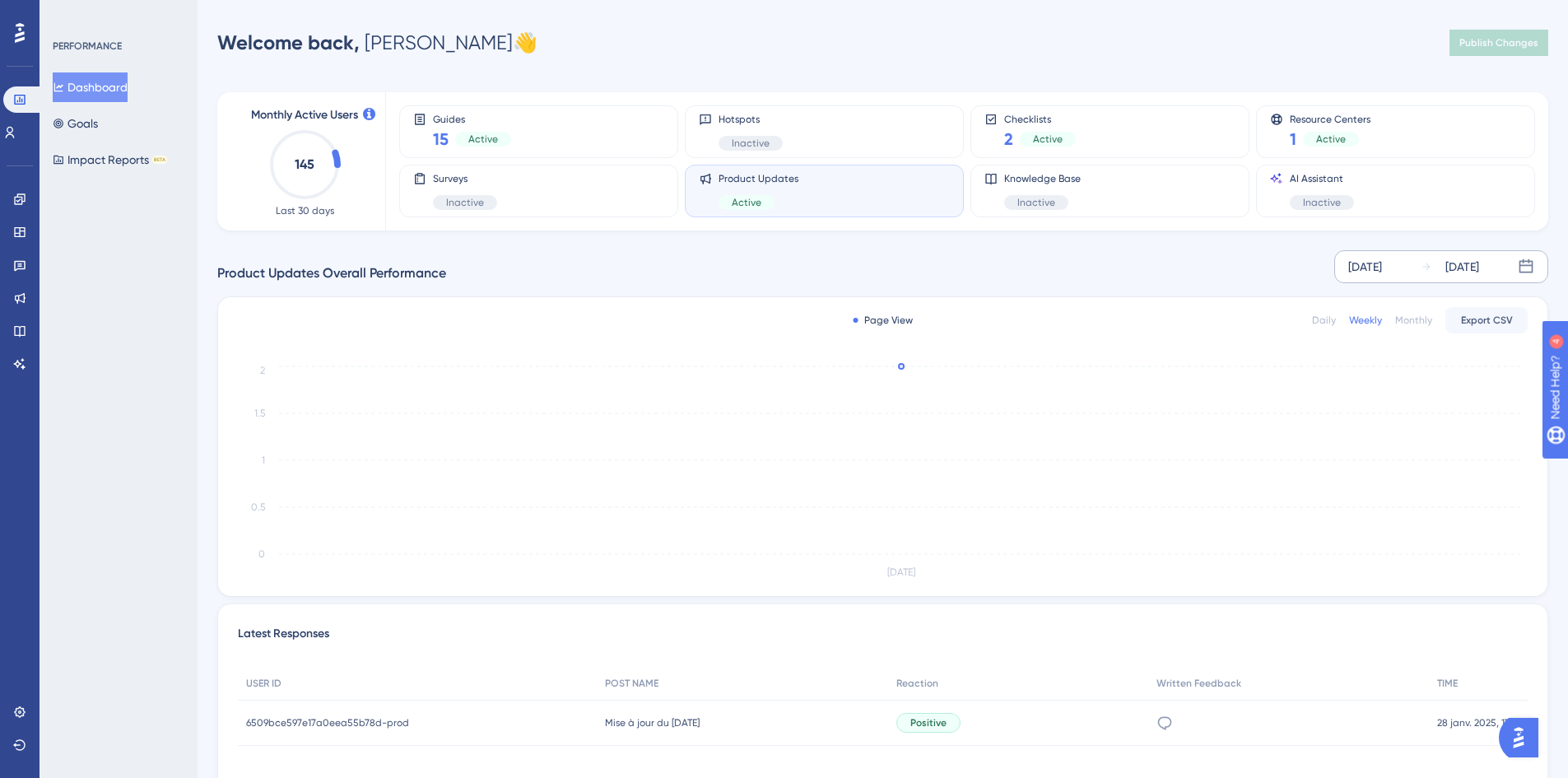
click at [1369, 266] on div "[DATE]" at bounding box center [1365, 267] width 34 height 20
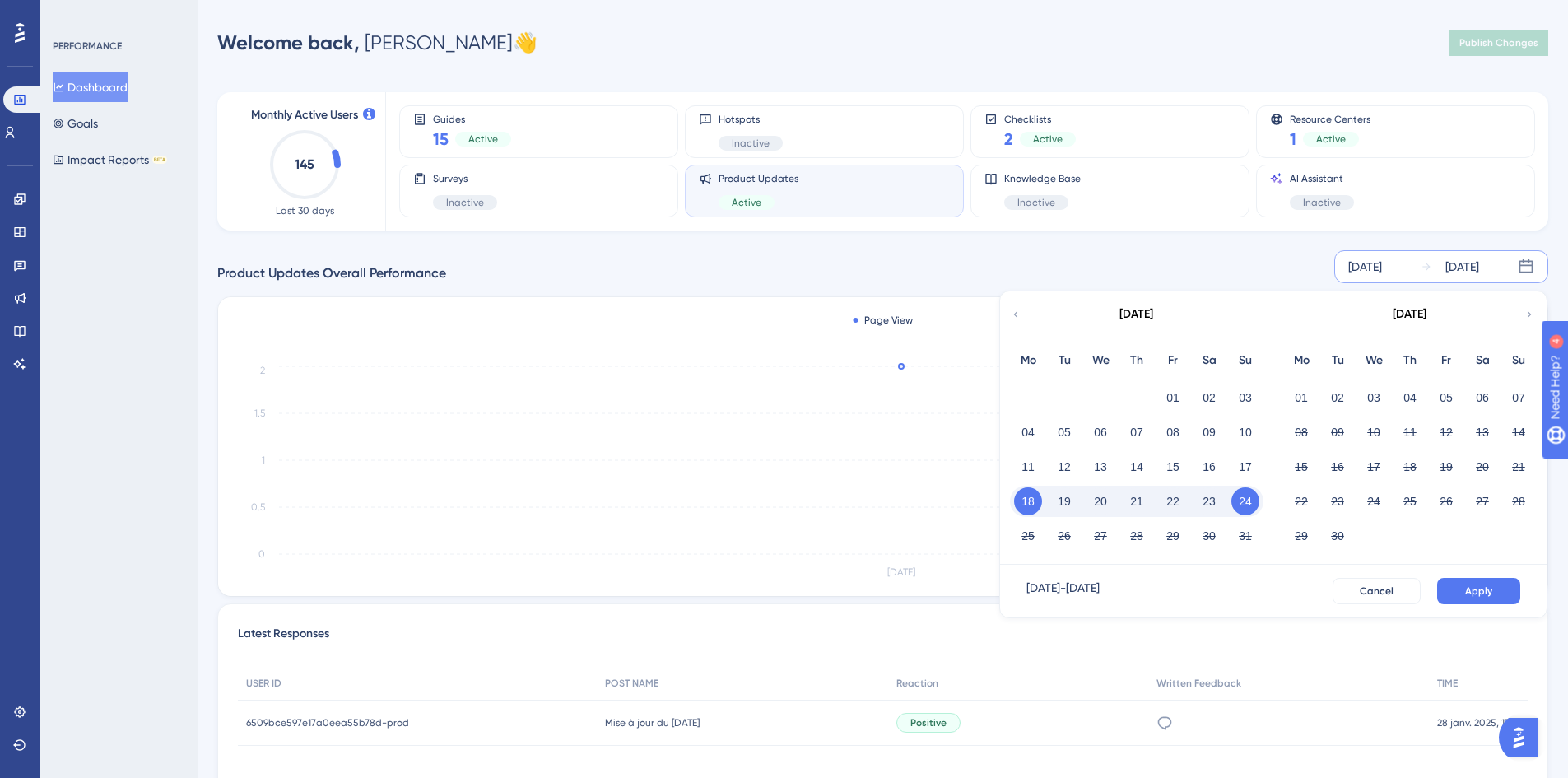
click at [1186, 390] on div "01" at bounding box center [1173, 397] width 36 height 31
click at [1180, 393] on button "01" at bounding box center [1172, 397] width 28 height 28
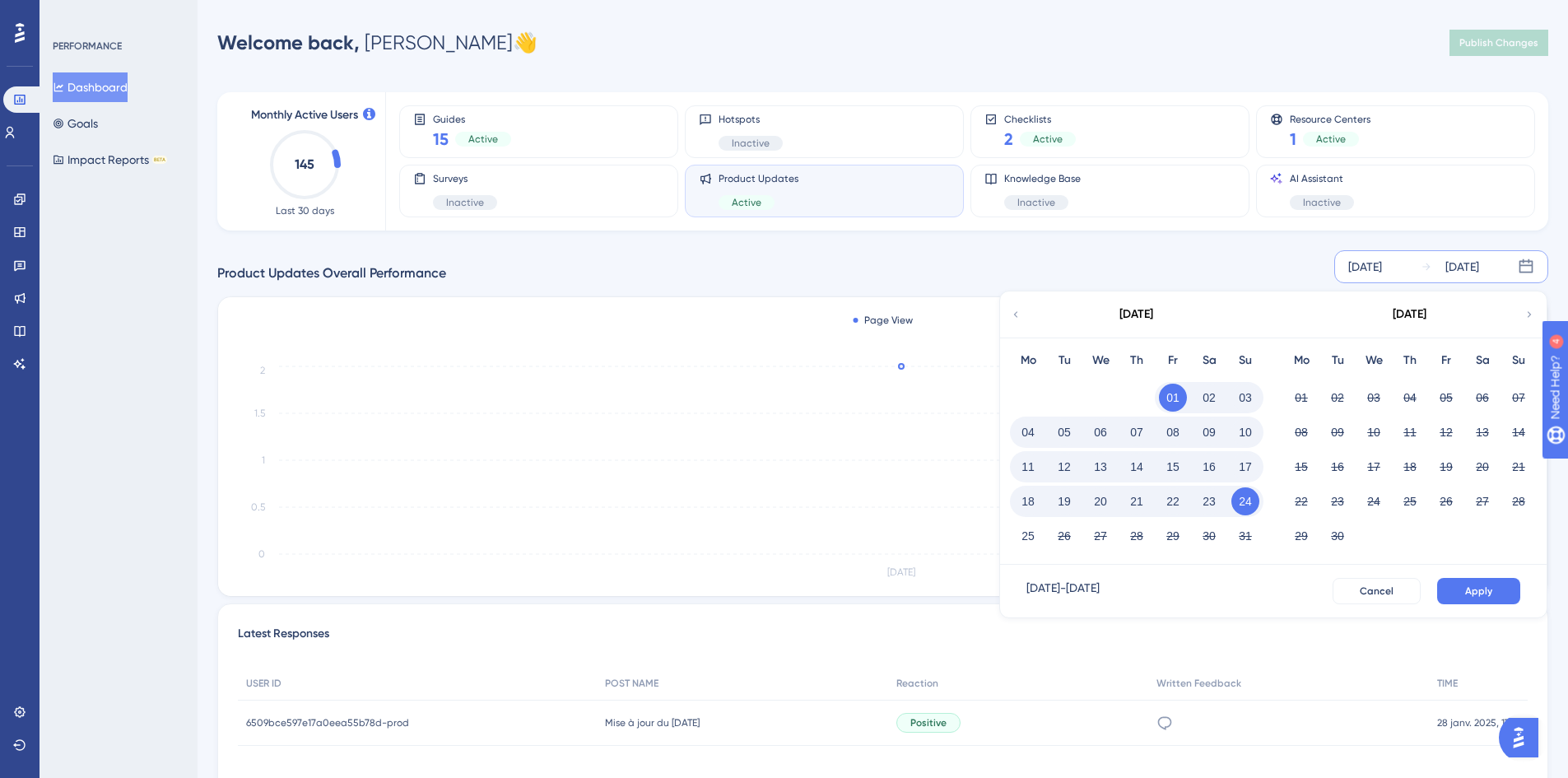
click at [1489, 590] on span "Apply" at bounding box center [1478, 591] width 27 height 13
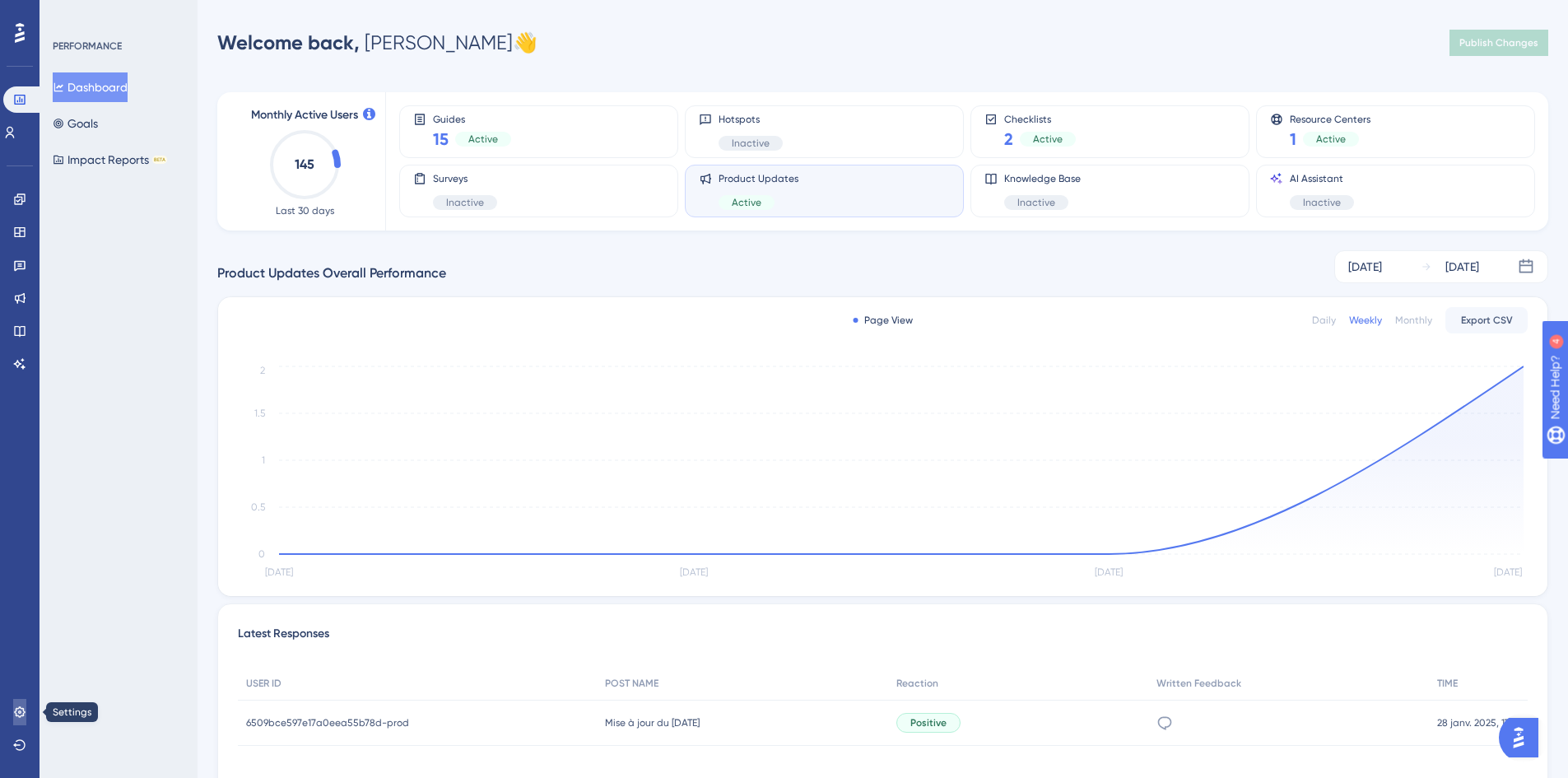
click at [15, 715] on icon at bounding box center [20, 712] width 11 height 11
